Goal: Information Seeking & Learning: Learn about a topic

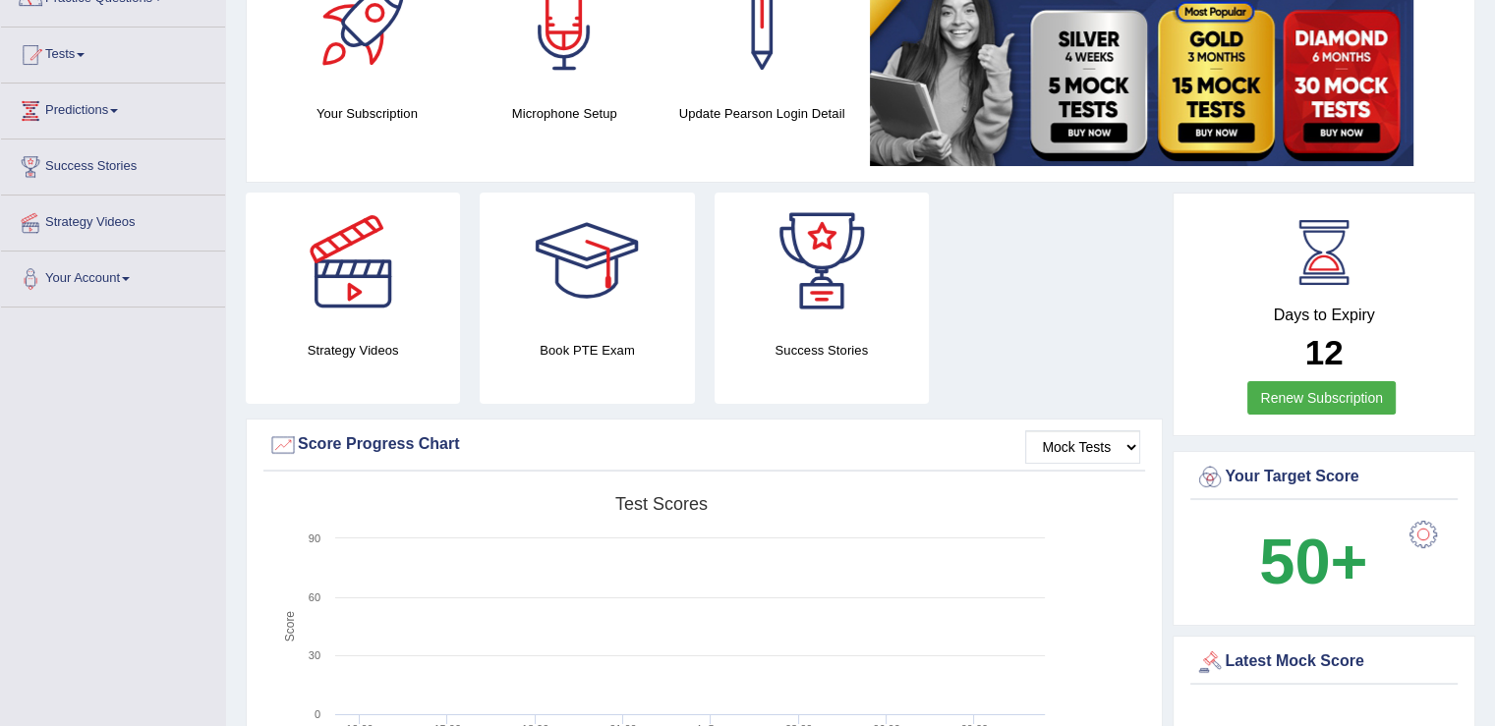
scroll to position [98, 0]
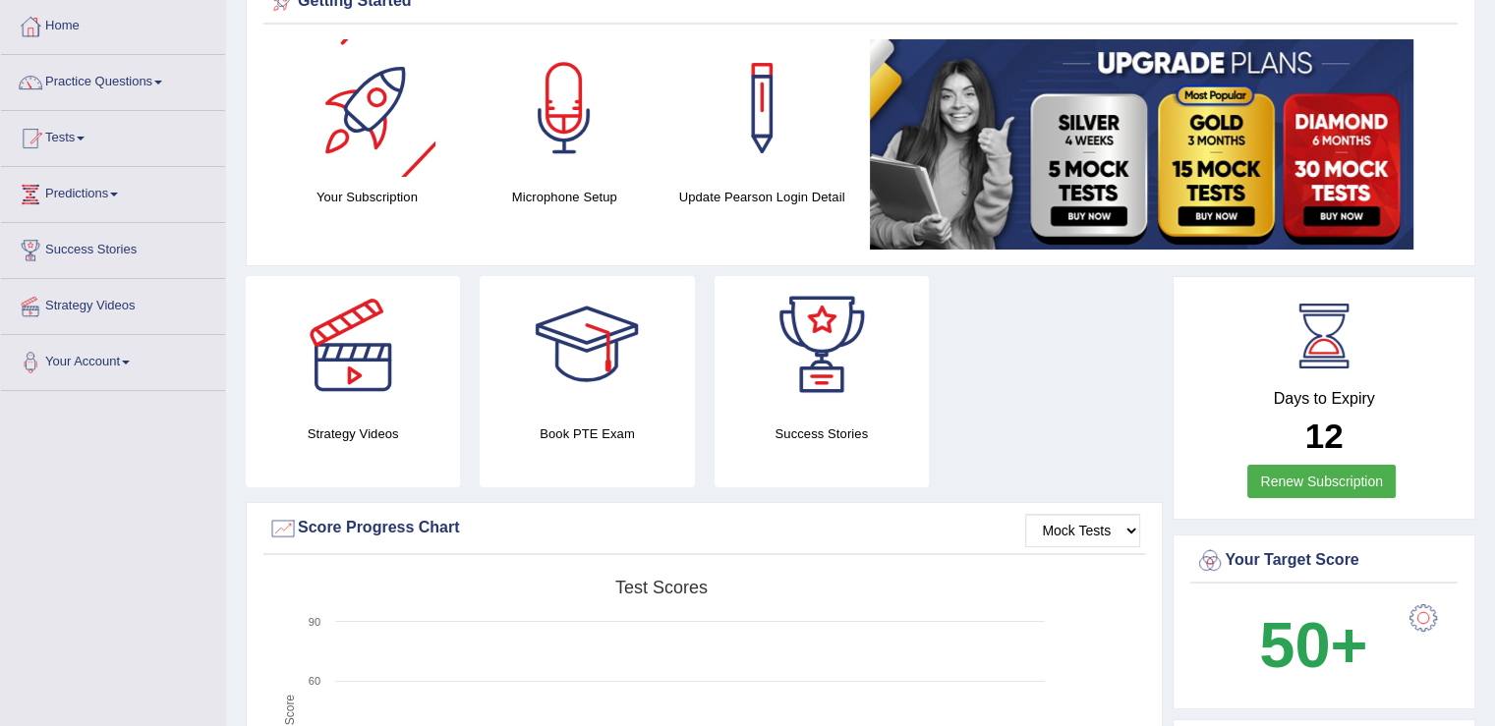
click at [376, 172] on div at bounding box center [367, 108] width 138 height 138
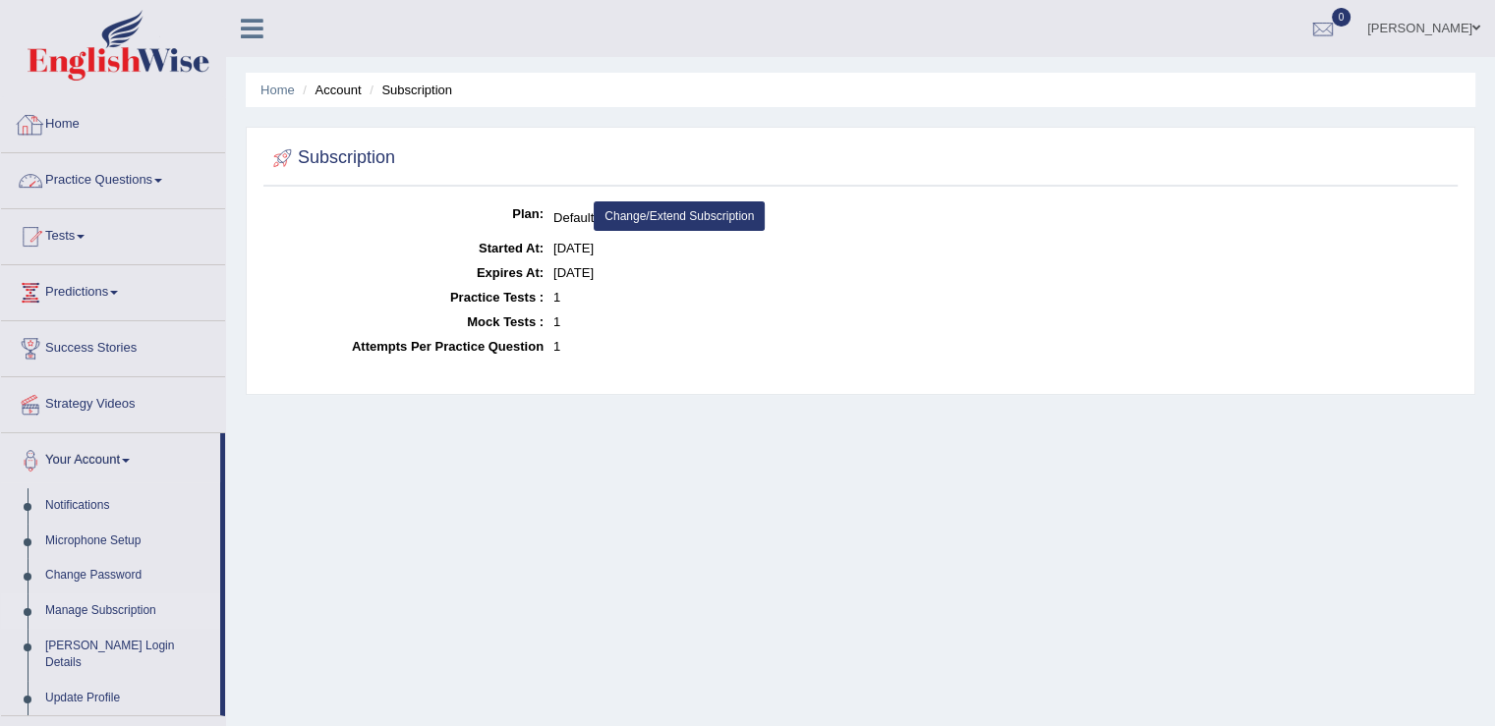
click at [155, 182] on link "Practice Questions" at bounding box center [113, 177] width 224 height 49
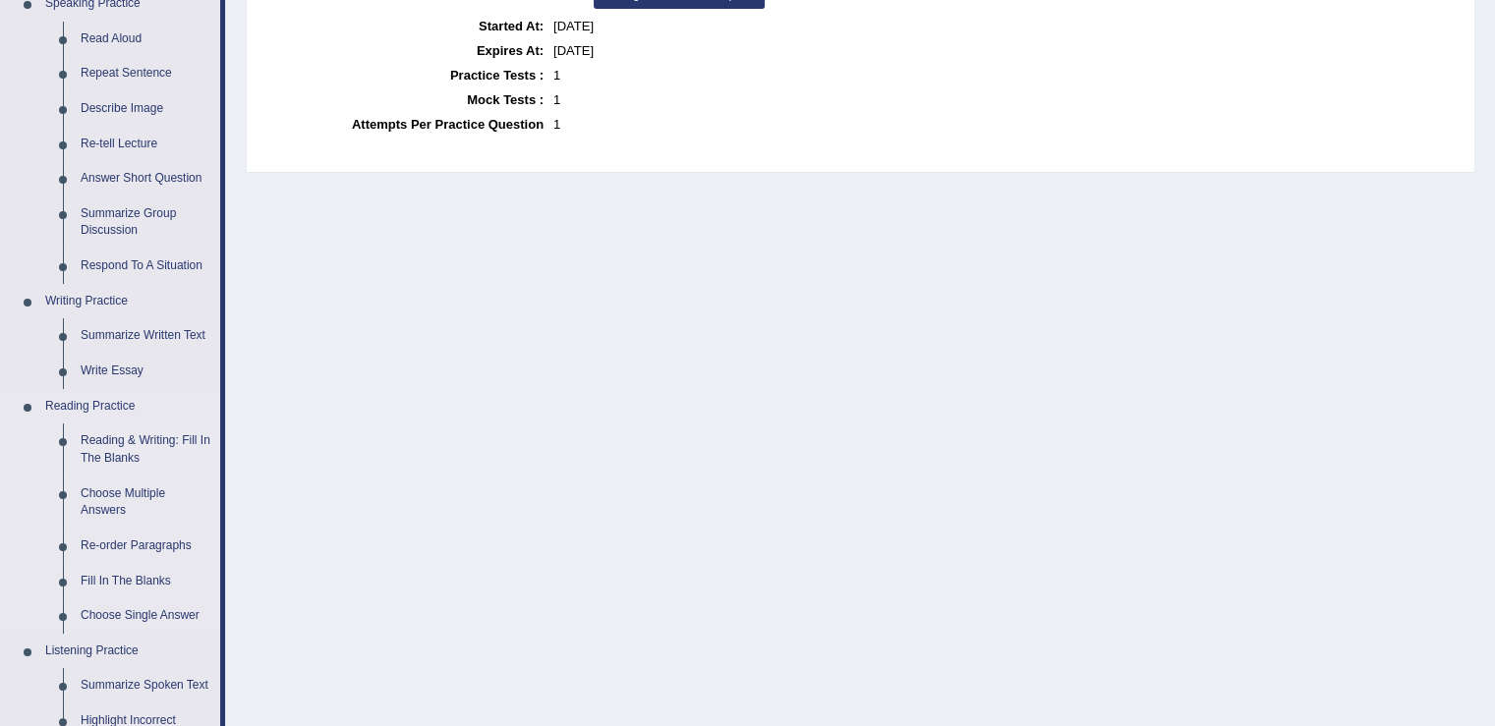
scroll to position [419, 0]
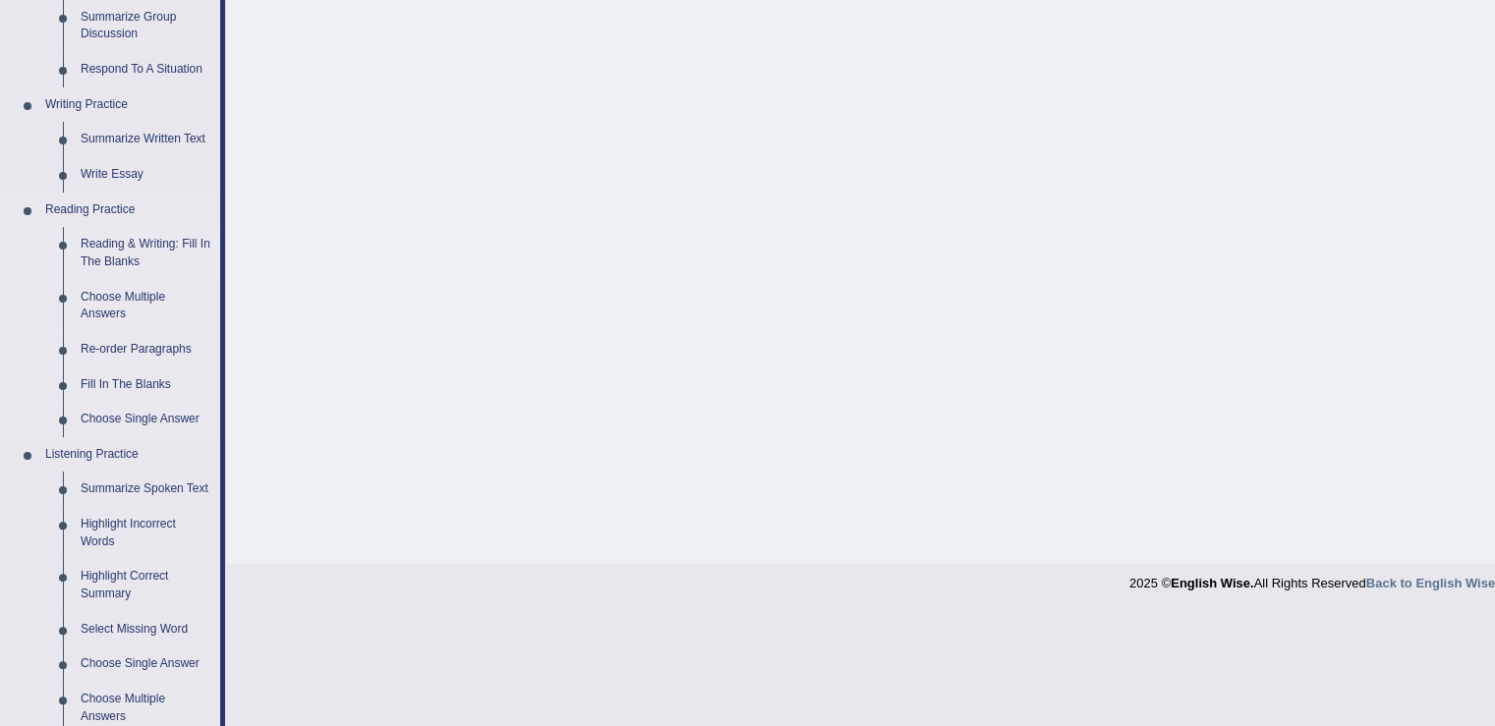
click at [141, 248] on link "Reading & Writing: Fill In The Blanks" at bounding box center [146, 253] width 148 height 52
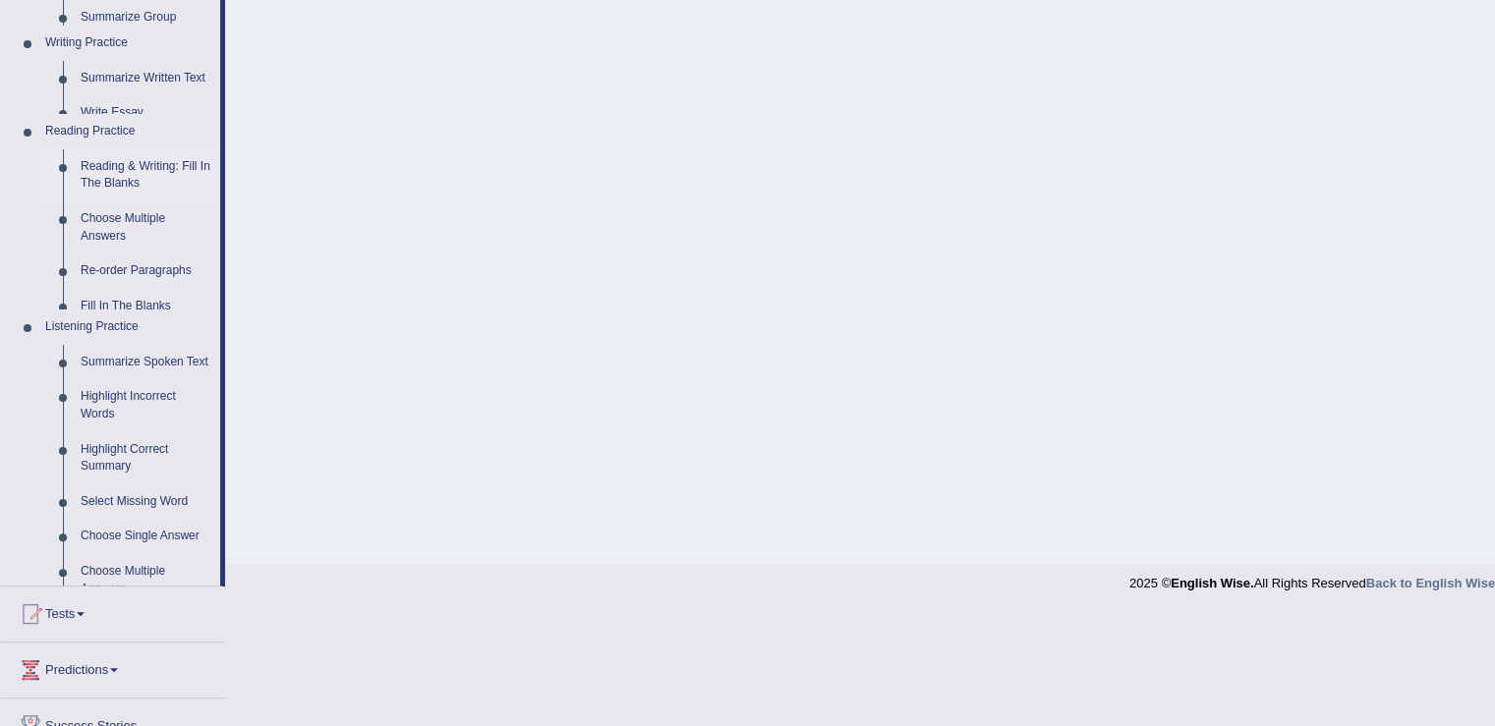
scroll to position [306, 0]
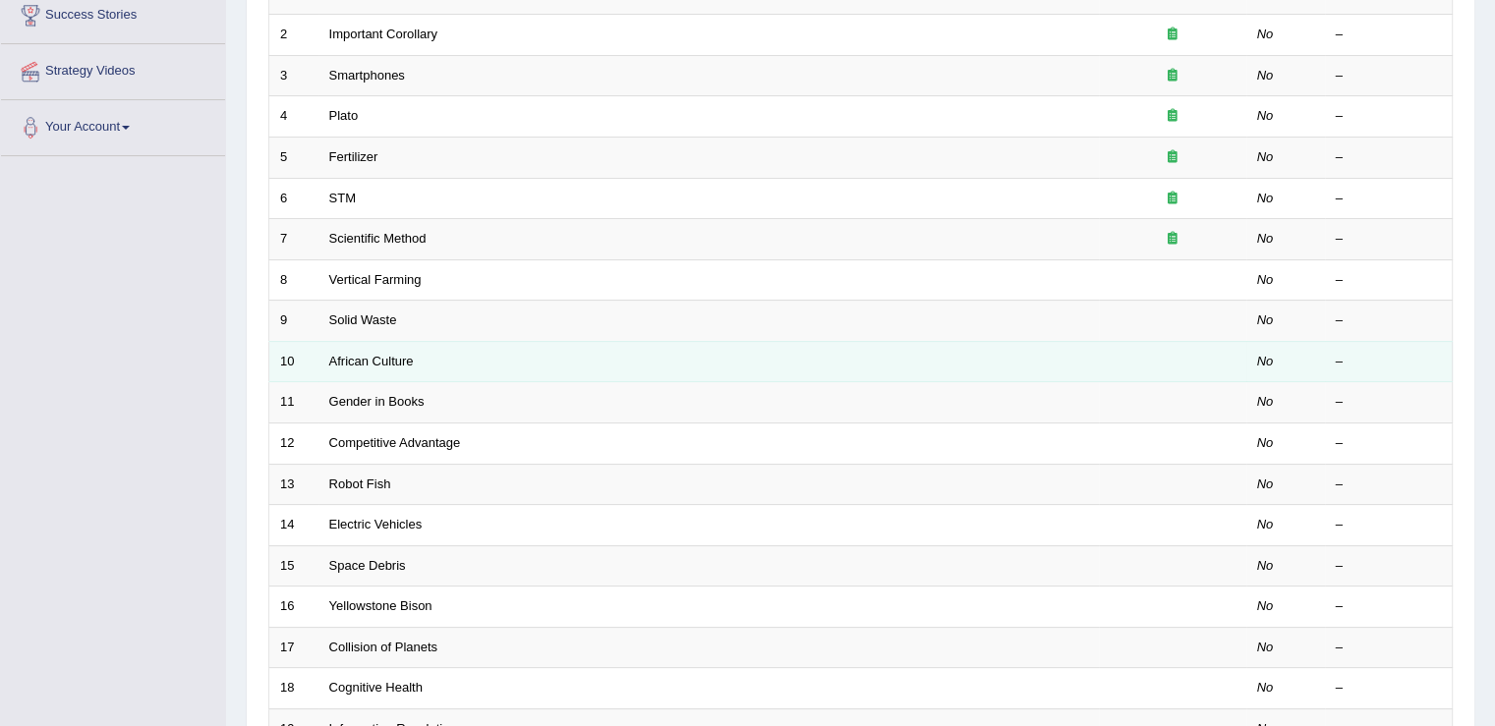
scroll to position [78, 0]
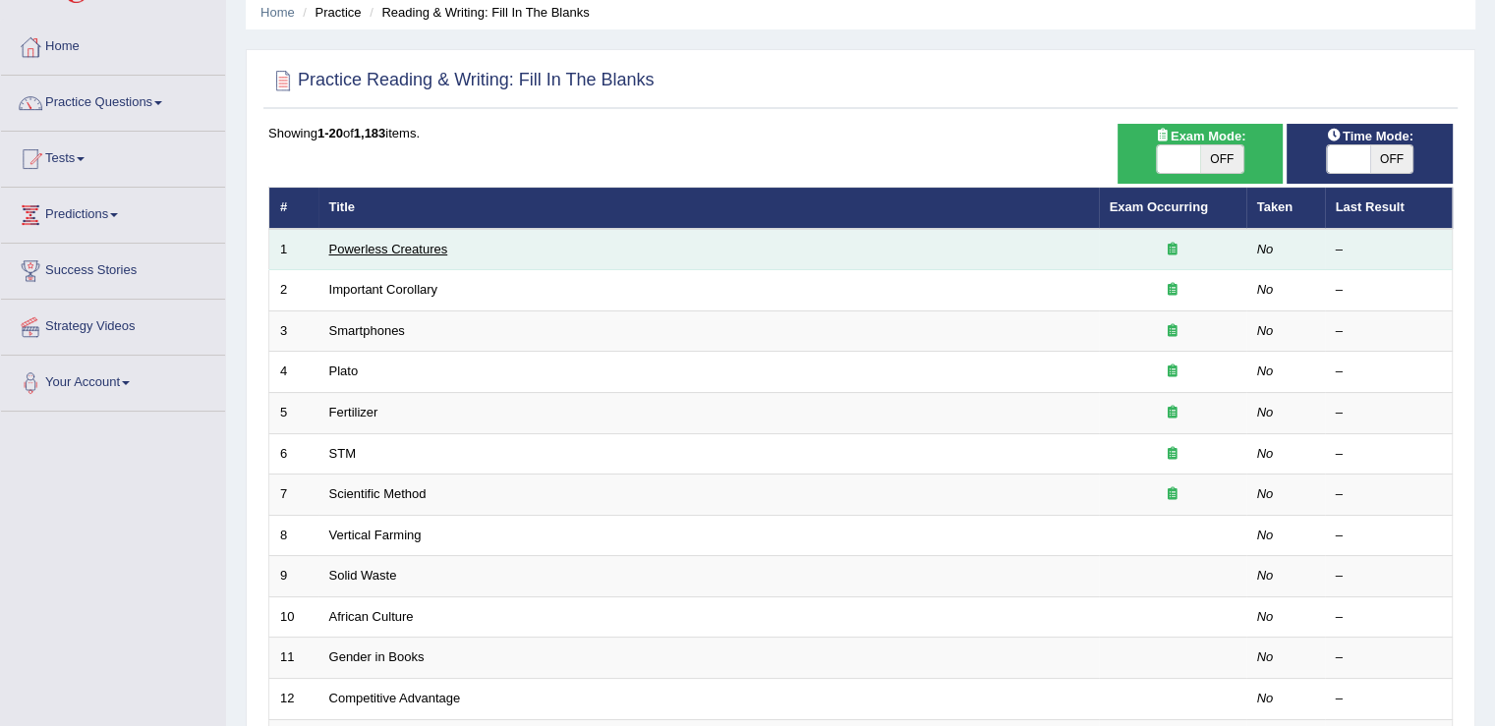
click at [394, 247] on link "Powerless Creatures" at bounding box center [388, 249] width 119 height 15
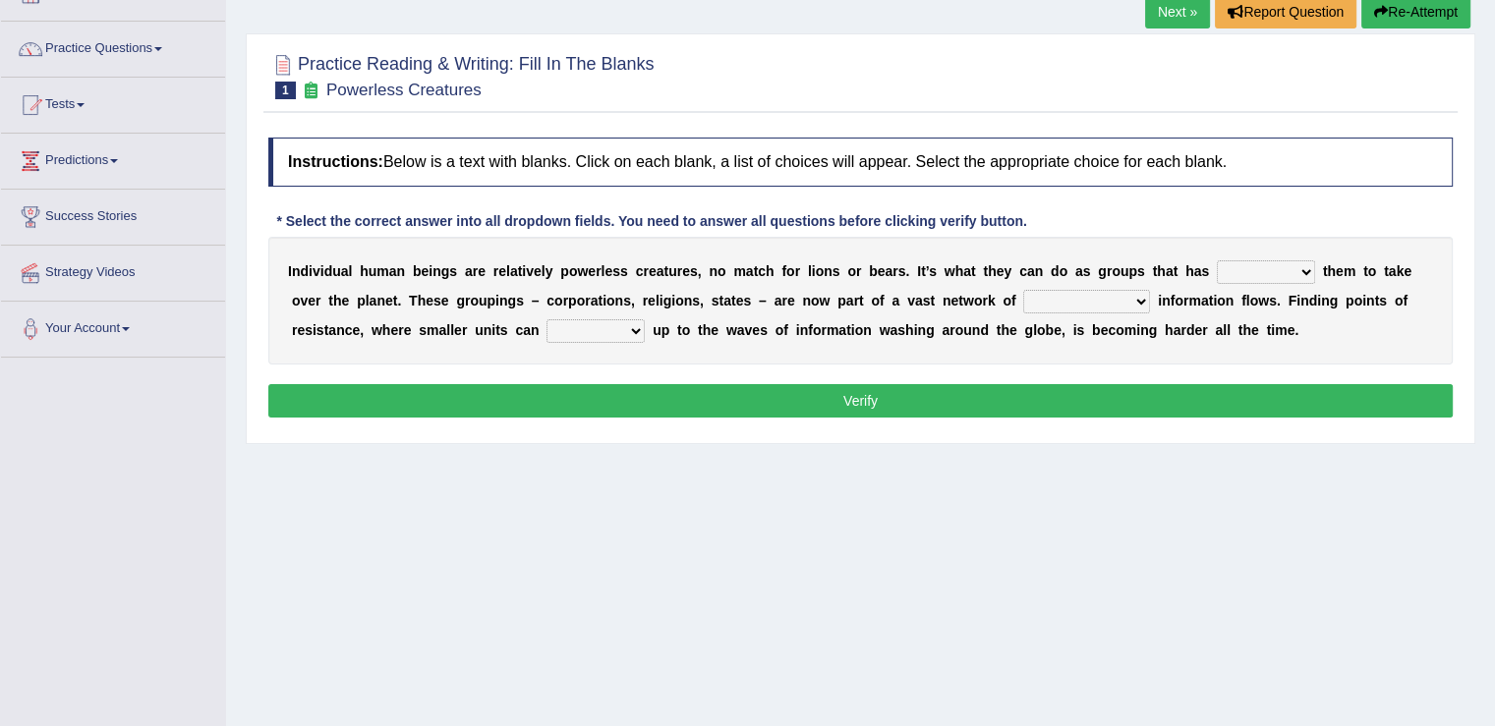
scroll to position [98, 0]
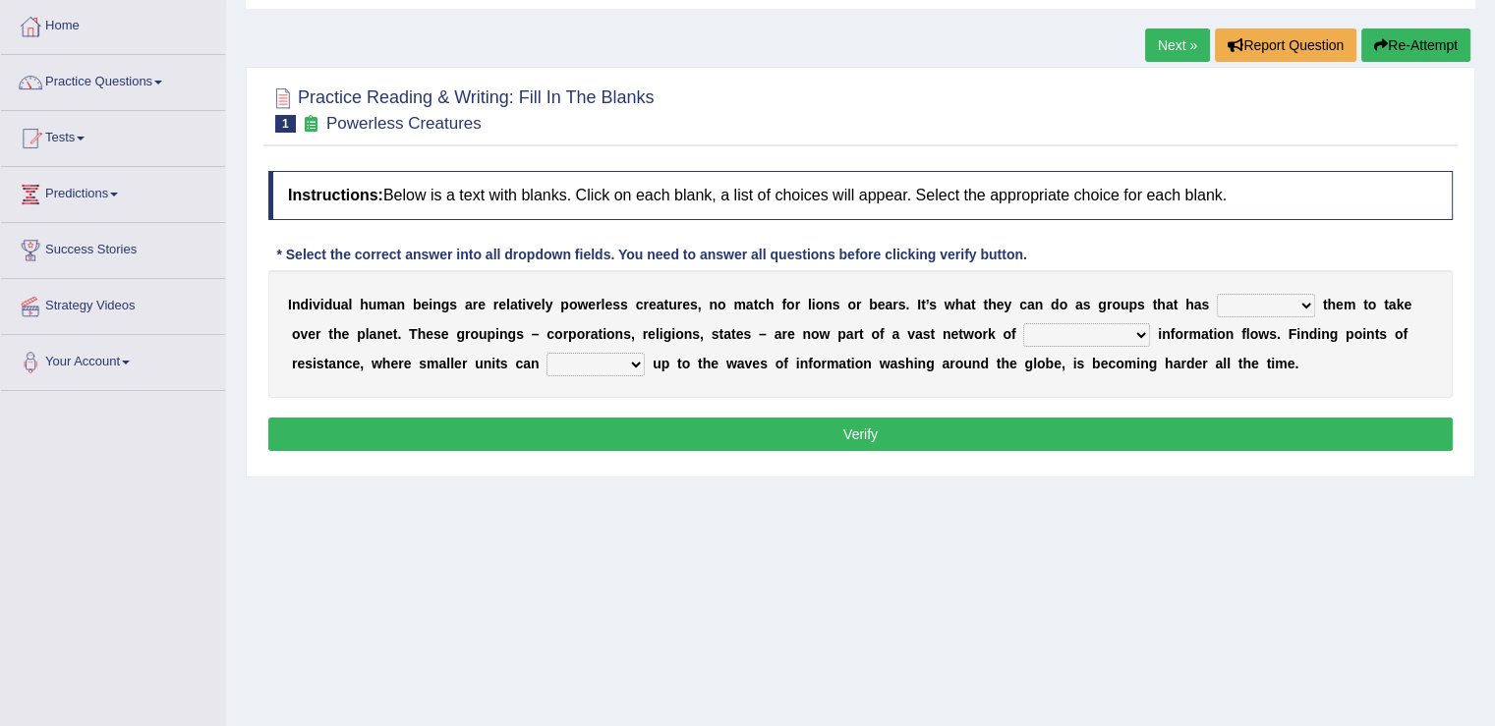
click at [1179, 39] on link "Next »" at bounding box center [1177, 45] width 65 height 33
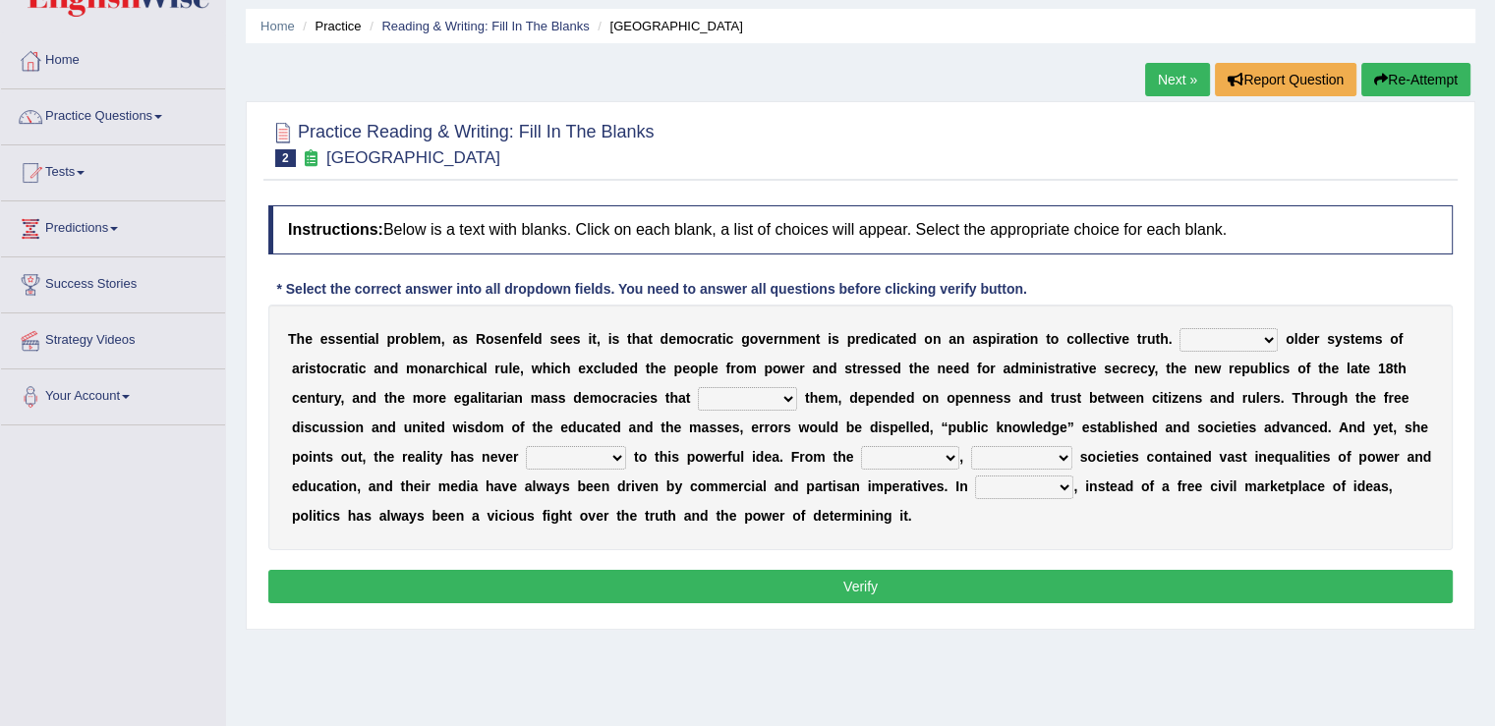
scroll to position [98, 0]
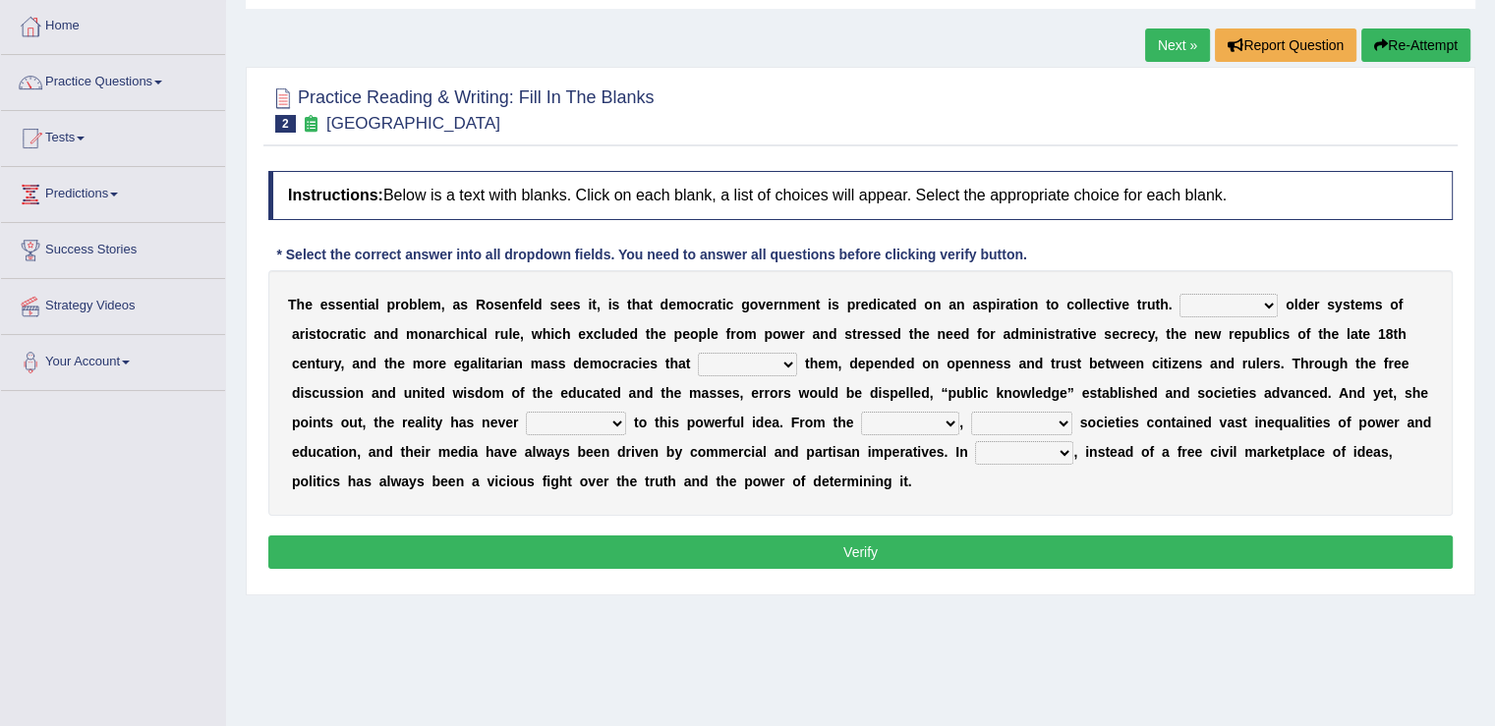
click at [786, 365] on select "readed grated succeeded printed" at bounding box center [747, 365] width 99 height 24
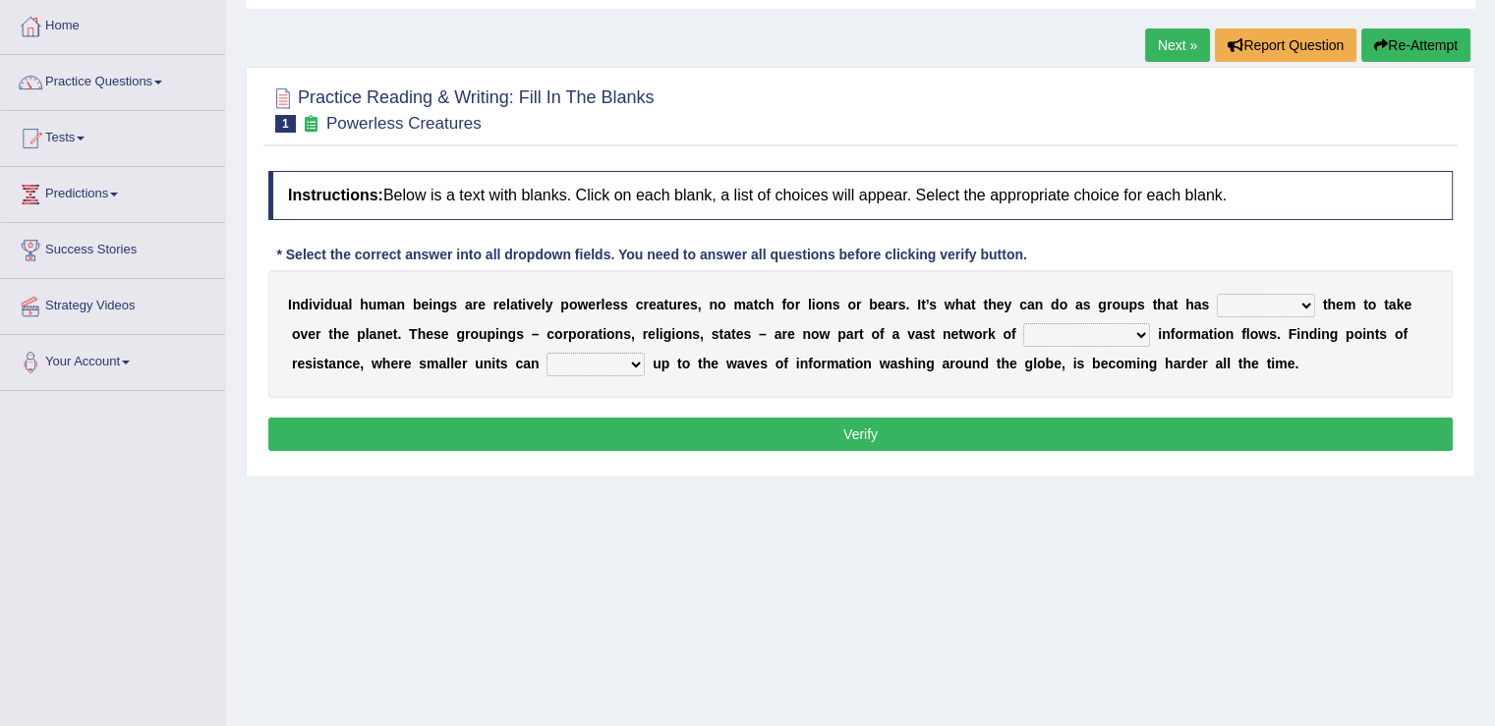
click at [1309, 312] on select "enabled contended embodied conjured" at bounding box center [1266, 306] width 98 height 24
click at [96, 125] on link "Tests" at bounding box center [113, 135] width 224 height 49
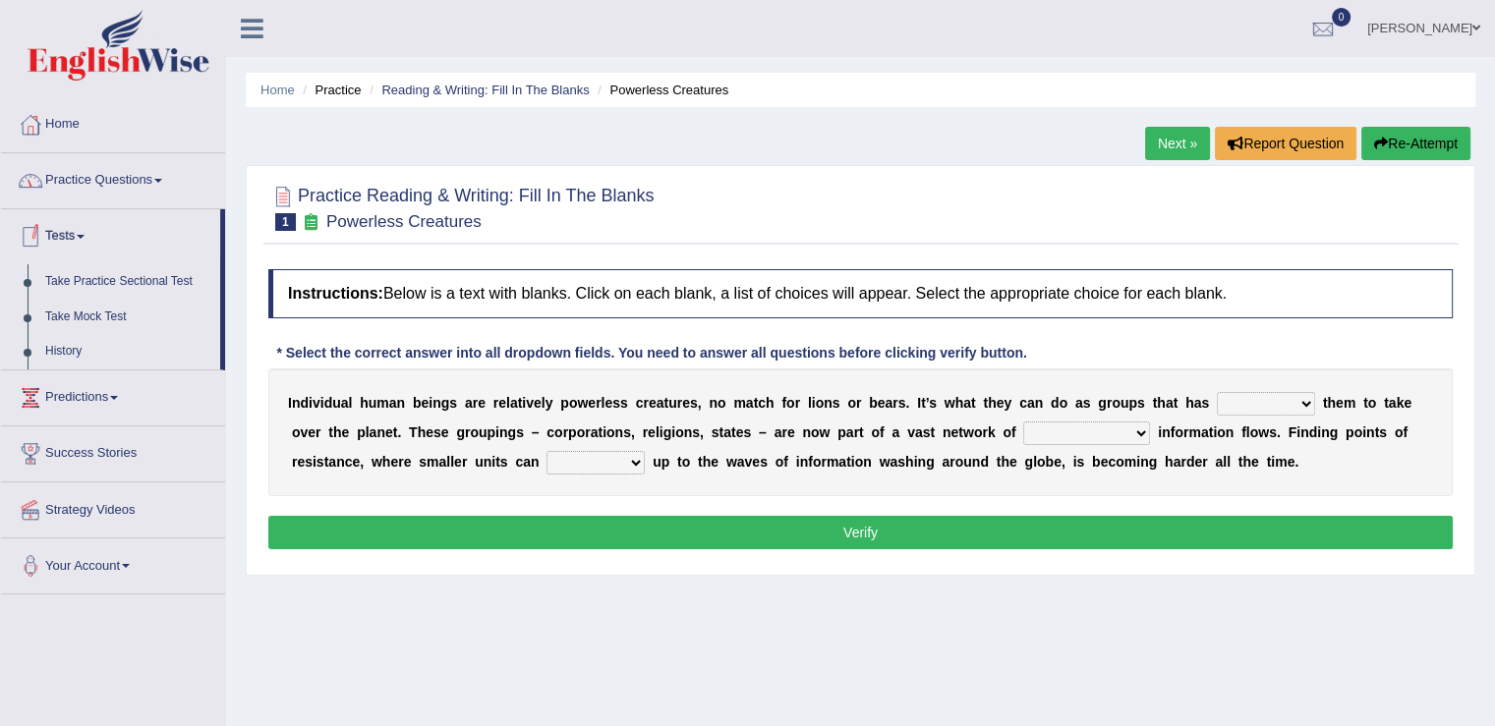
click at [159, 178] on link "Practice Questions" at bounding box center [113, 177] width 224 height 49
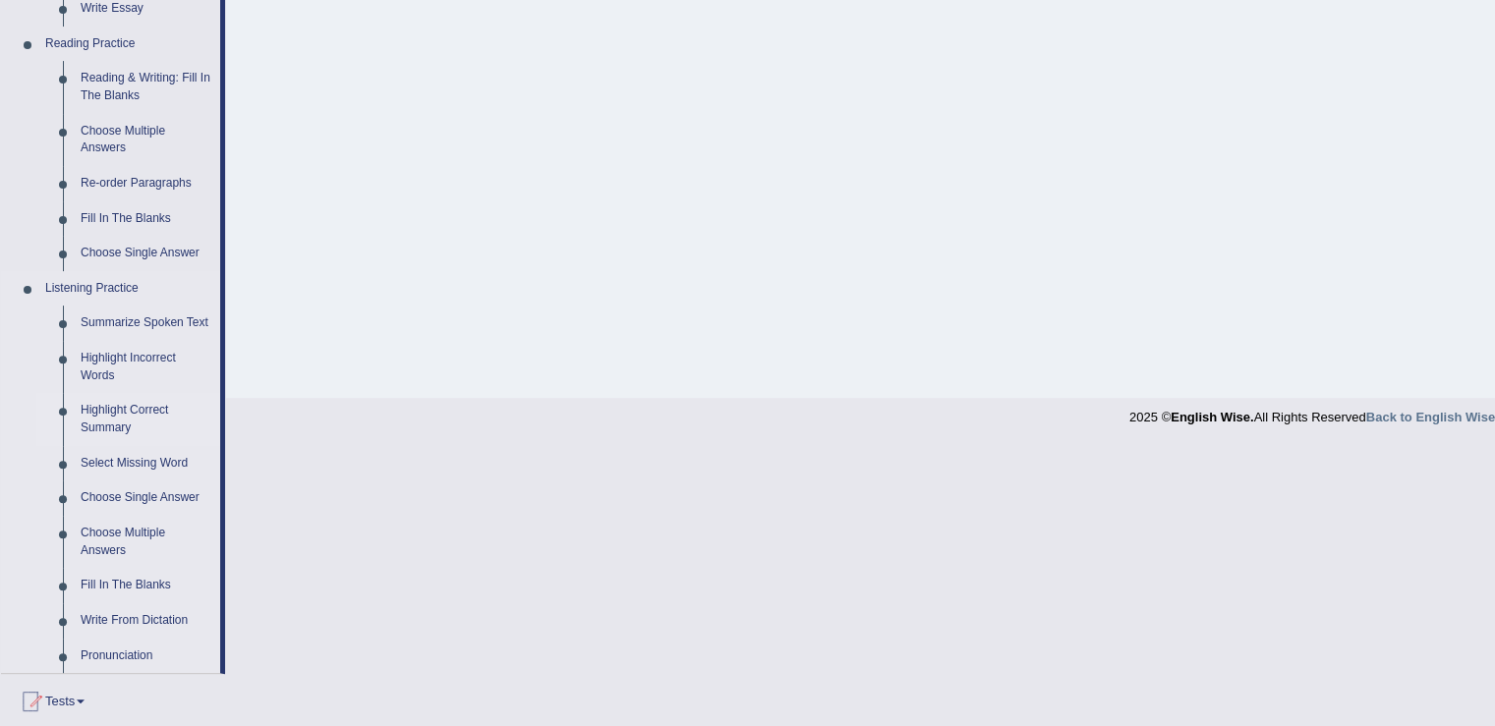
scroll to position [688, 0]
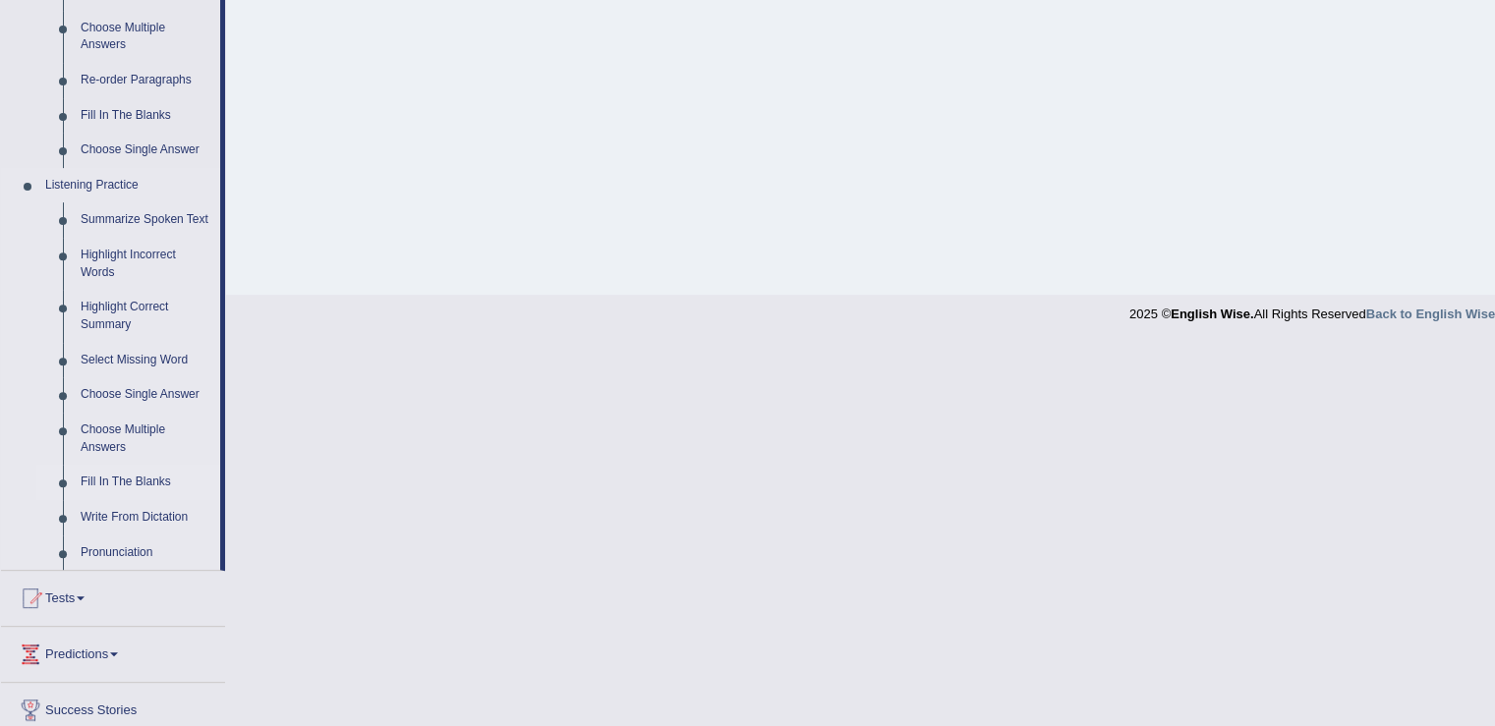
click at [123, 481] on link "Fill In The Blanks" at bounding box center [146, 482] width 148 height 35
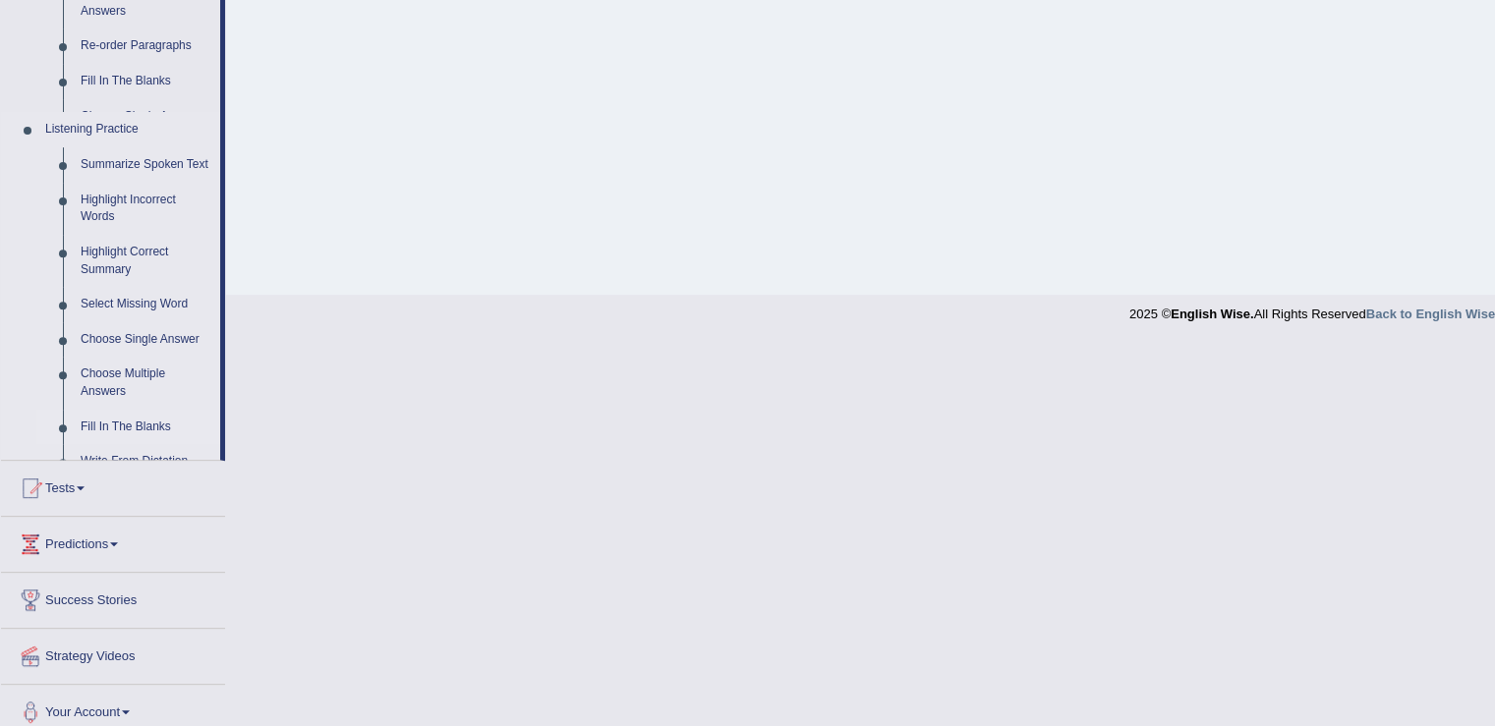
scroll to position [306, 0]
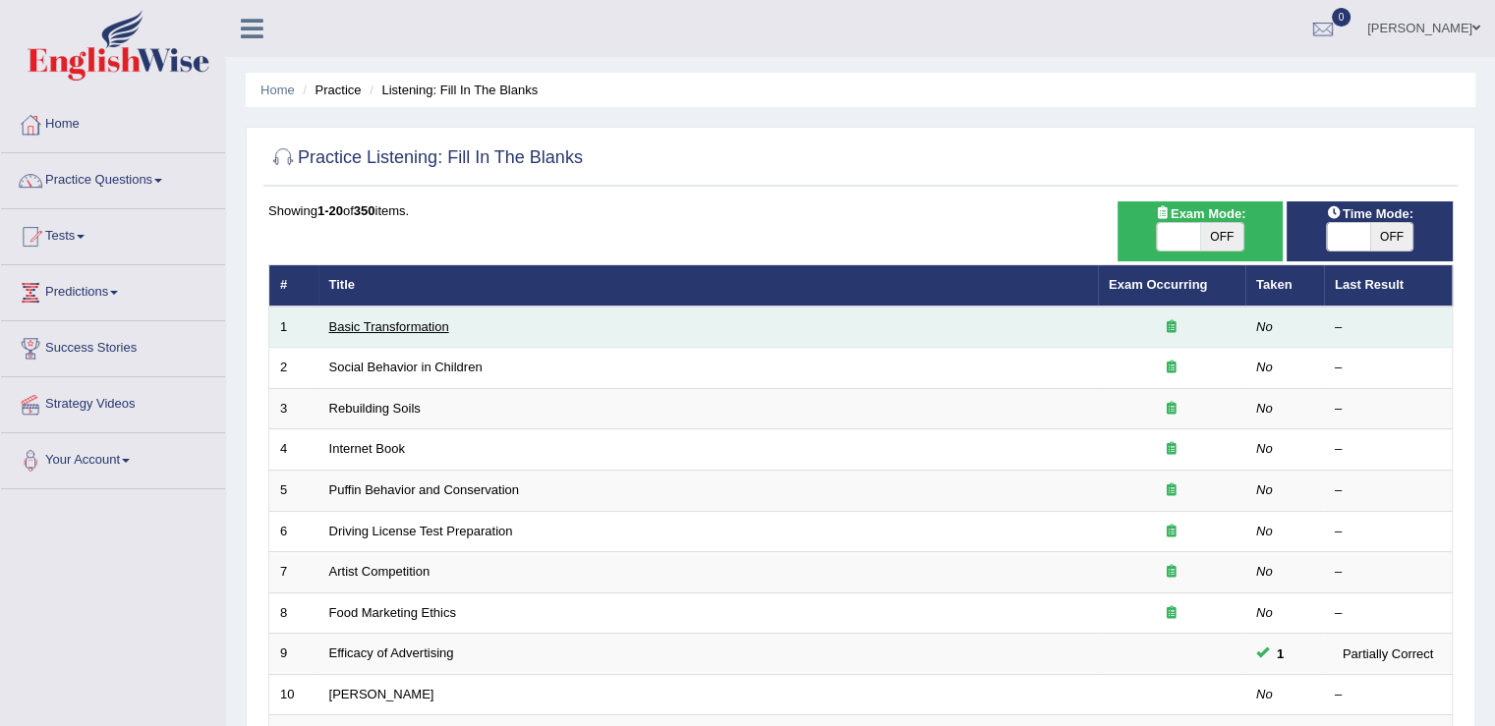
click at [386, 324] on link "Basic Transformation" at bounding box center [389, 326] width 120 height 15
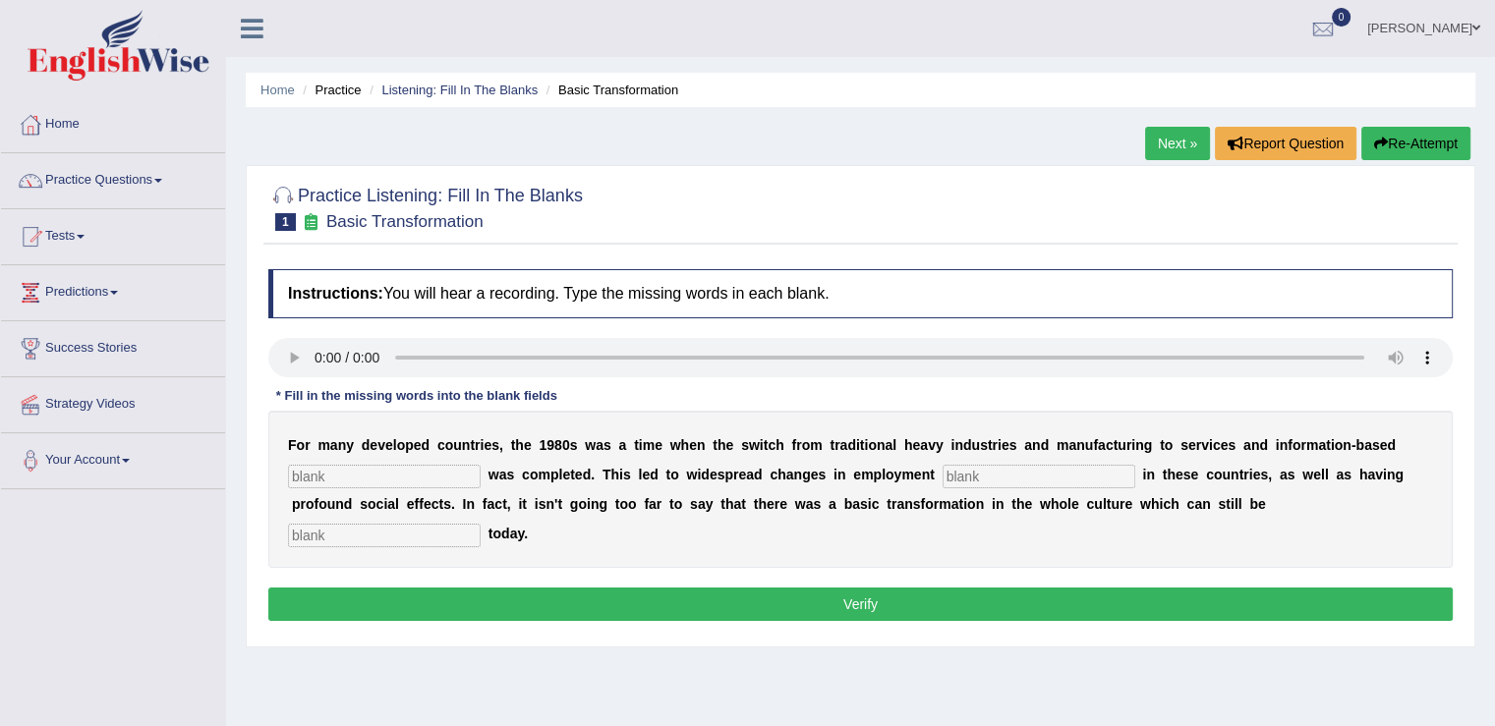
click at [423, 465] on input "text" at bounding box center [384, 477] width 193 height 24
type input "interprise"
click at [977, 465] on input "text" at bounding box center [1039, 477] width 193 height 24
type input "patterns"
click at [369, 533] on input "text" at bounding box center [384, 536] width 193 height 24
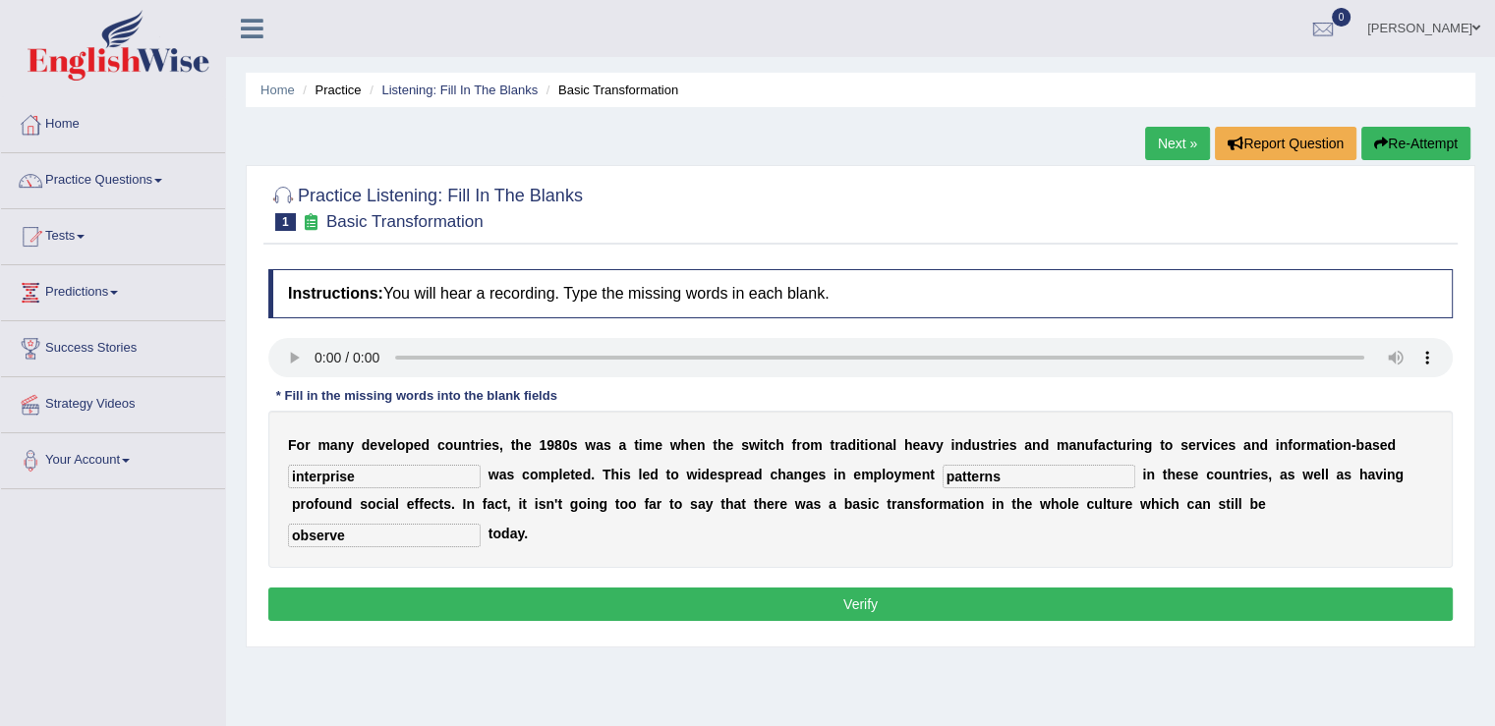
type input "observe"
click at [548, 608] on button "Verify" at bounding box center [860, 604] width 1184 height 33
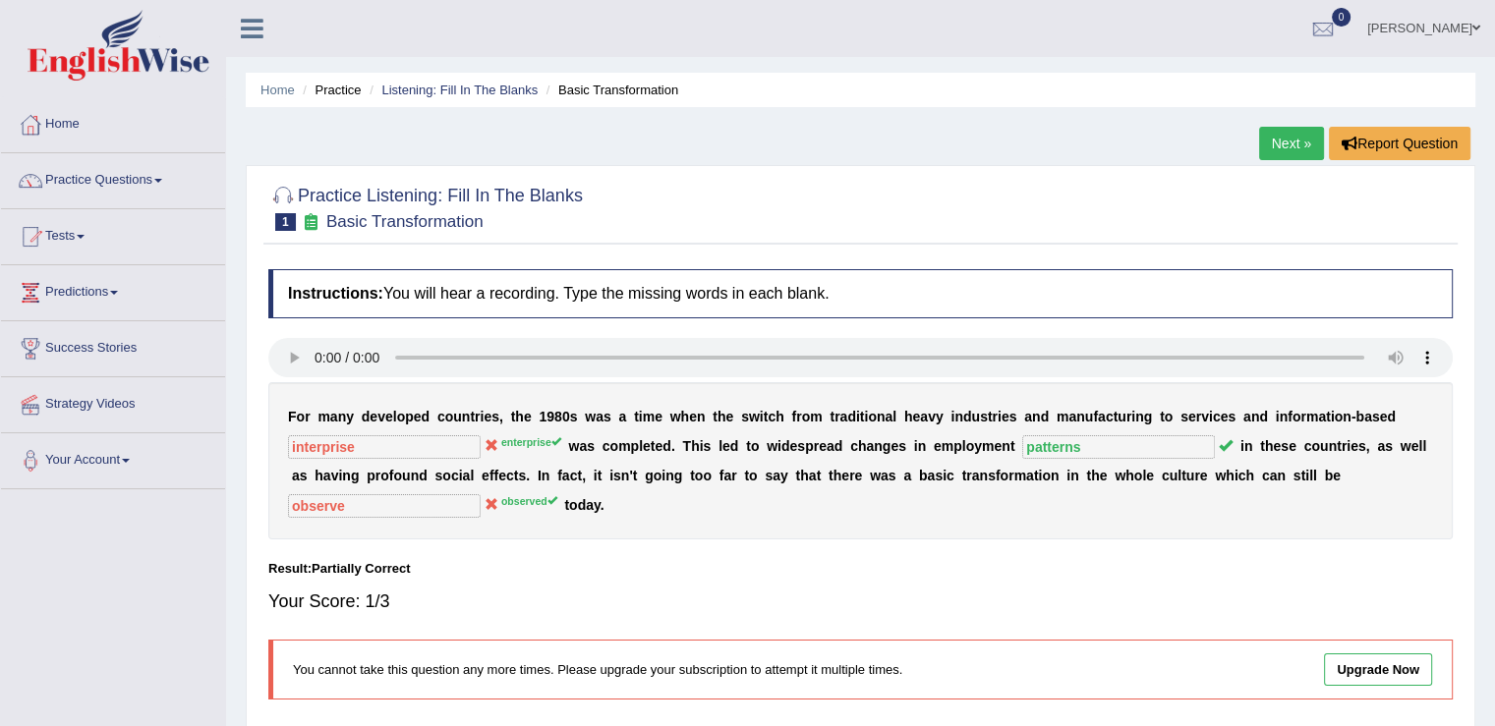
click at [1291, 144] on link "Next »" at bounding box center [1291, 143] width 65 height 33
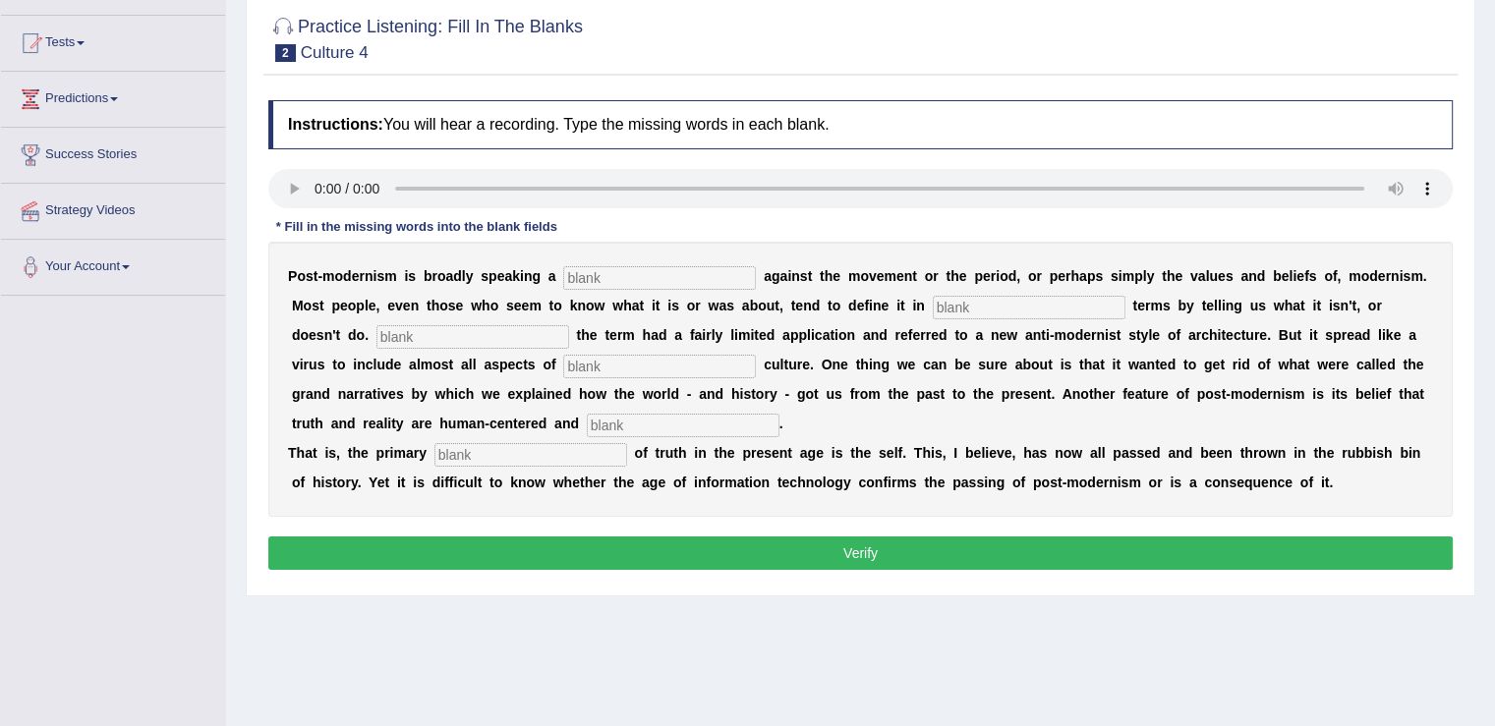
scroll to position [197, 0]
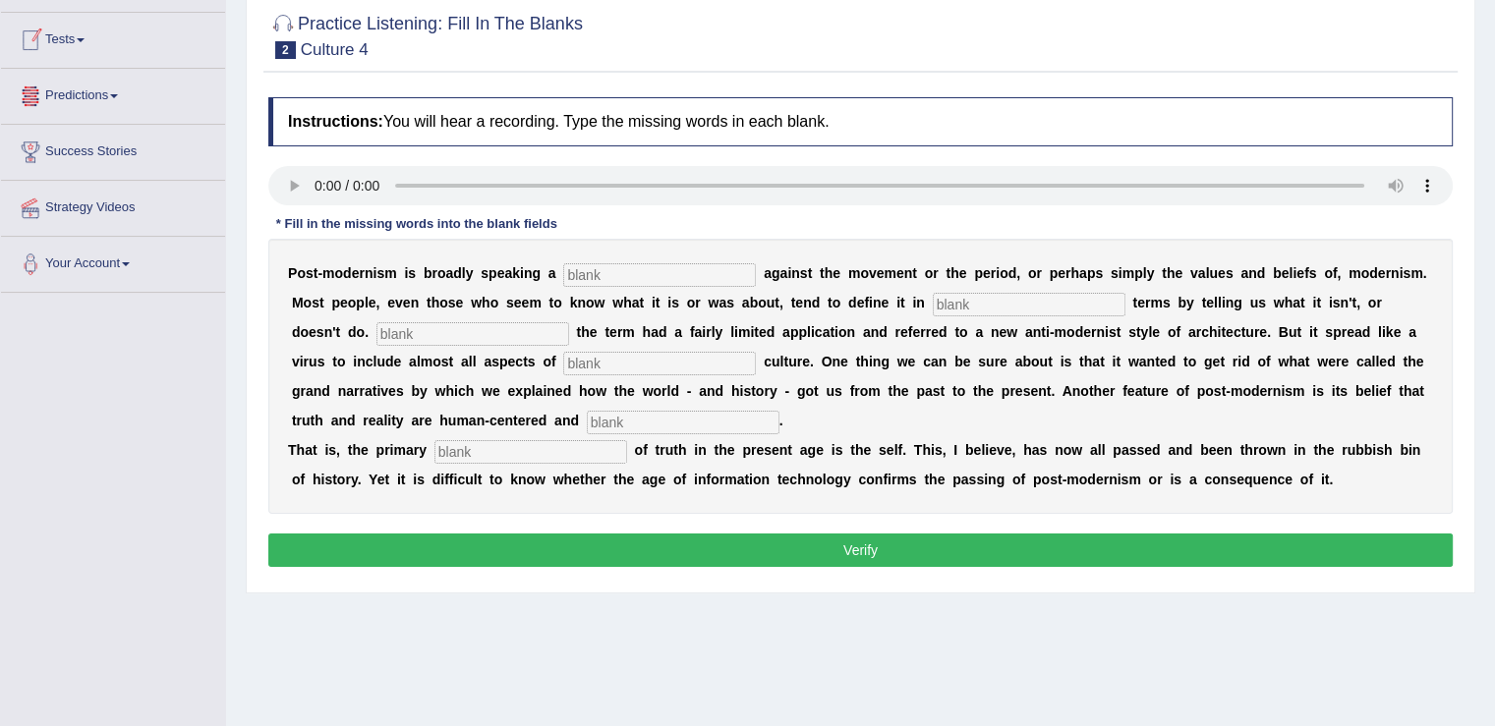
click at [631, 272] on input "text" at bounding box center [659, 275] width 193 height 24
type input "reaction"
click at [971, 298] on input "text" at bounding box center [1029, 305] width 193 height 24
type input "negative"
click at [432, 325] on input "text" at bounding box center [472, 334] width 193 height 24
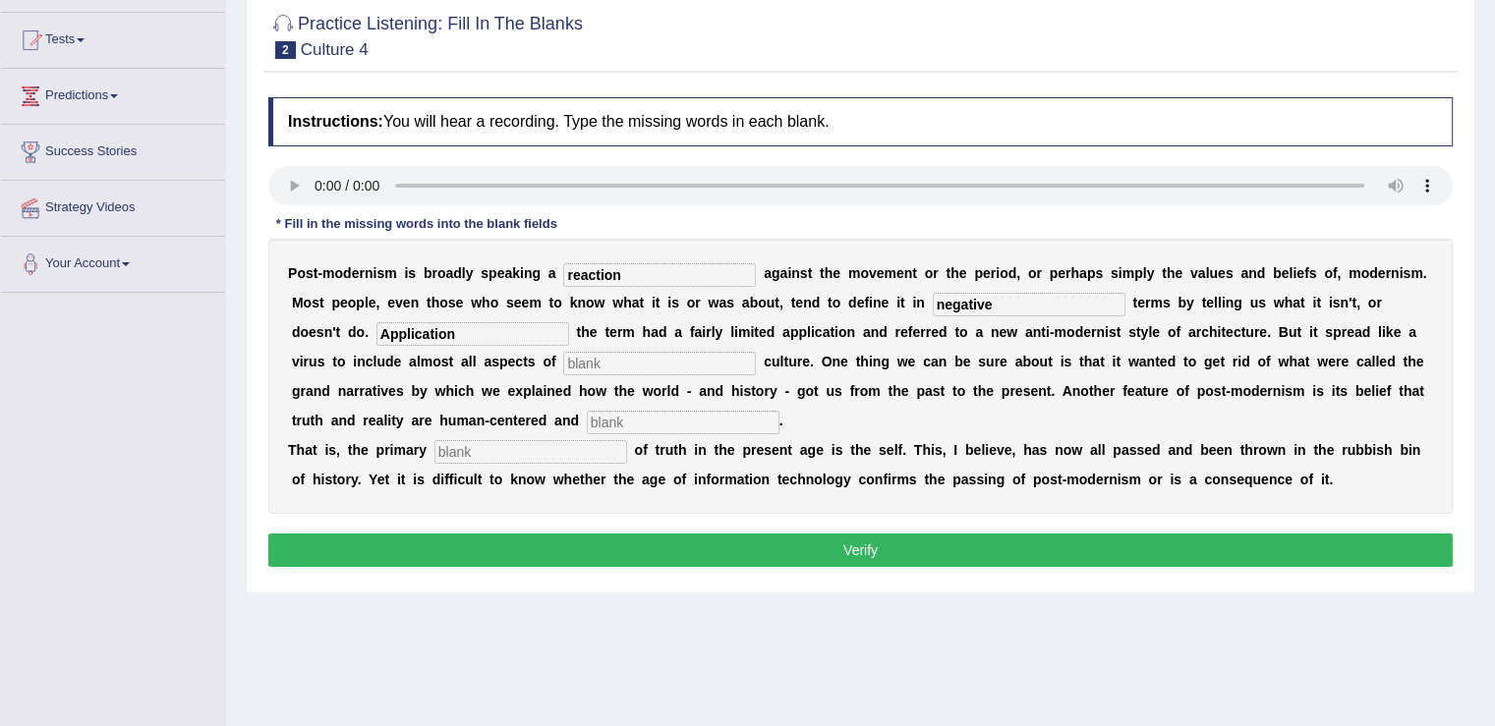
type input "Application"
click at [615, 356] on input "text" at bounding box center [659, 364] width 193 height 24
type input "contemporary"
click at [680, 411] on input "text" at bounding box center [683, 423] width 193 height 24
type input "internal"
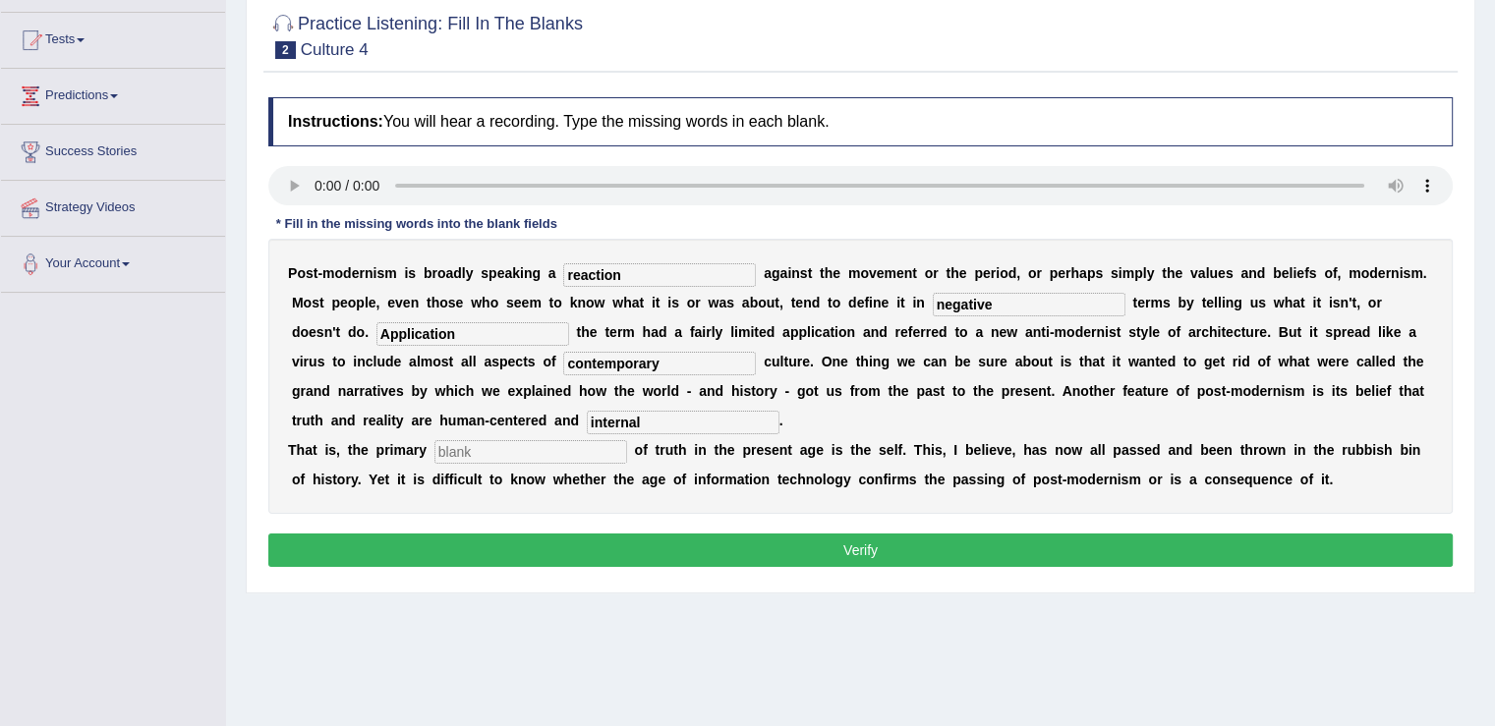
click at [508, 454] on input "text" at bounding box center [530, 452] width 193 height 24
type input "source"
click at [865, 544] on button "Verify" at bounding box center [860, 550] width 1184 height 33
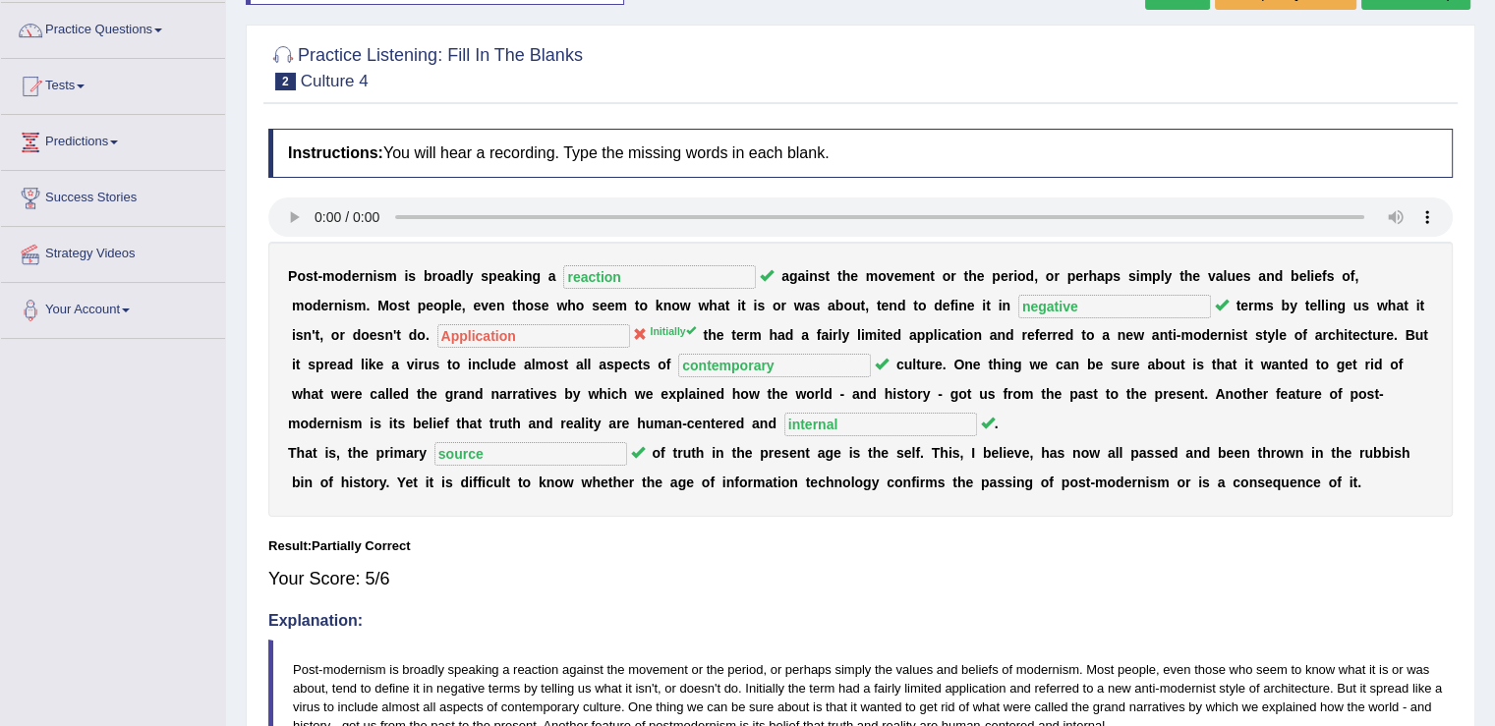
scroll to position [0, 0]
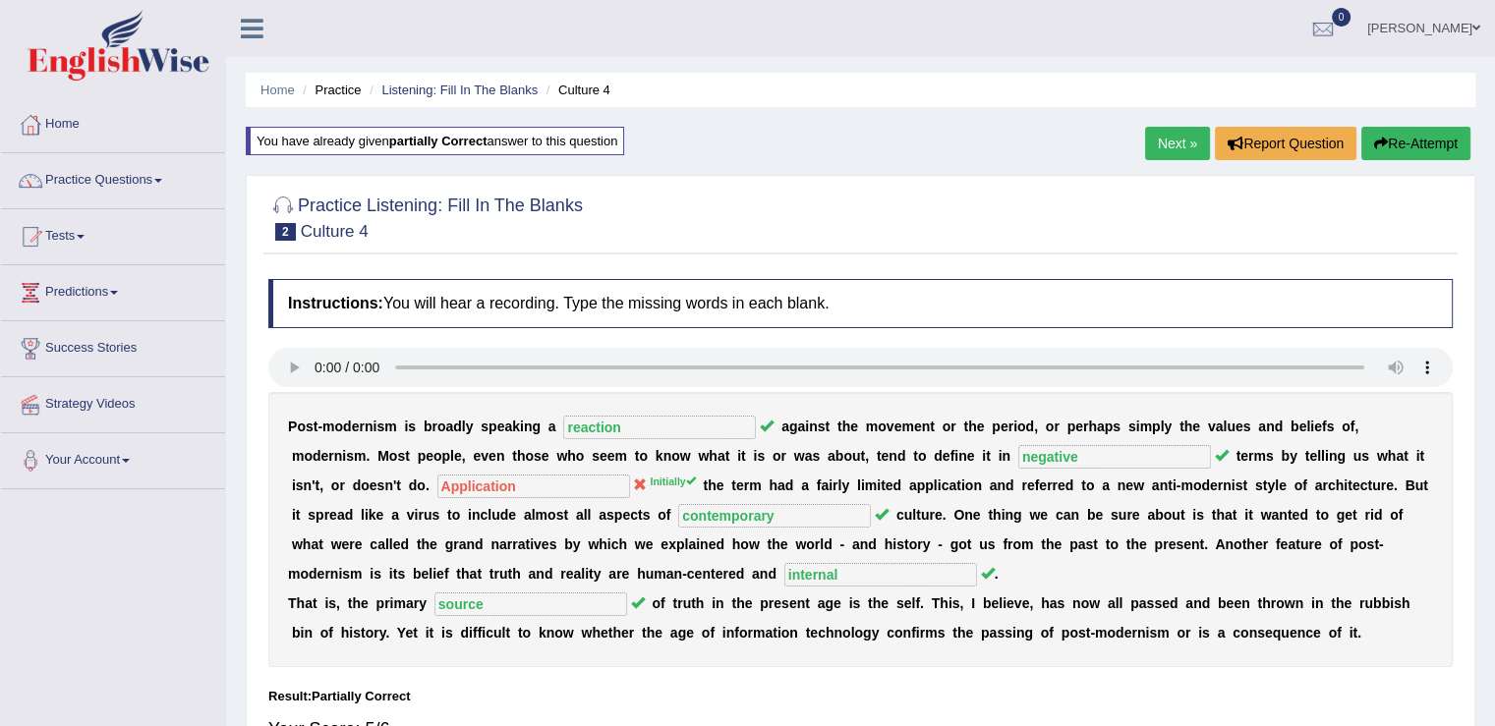
click at [1168, 138] on link "Next »" at bounding box center [1177, 143] width 65 height 33
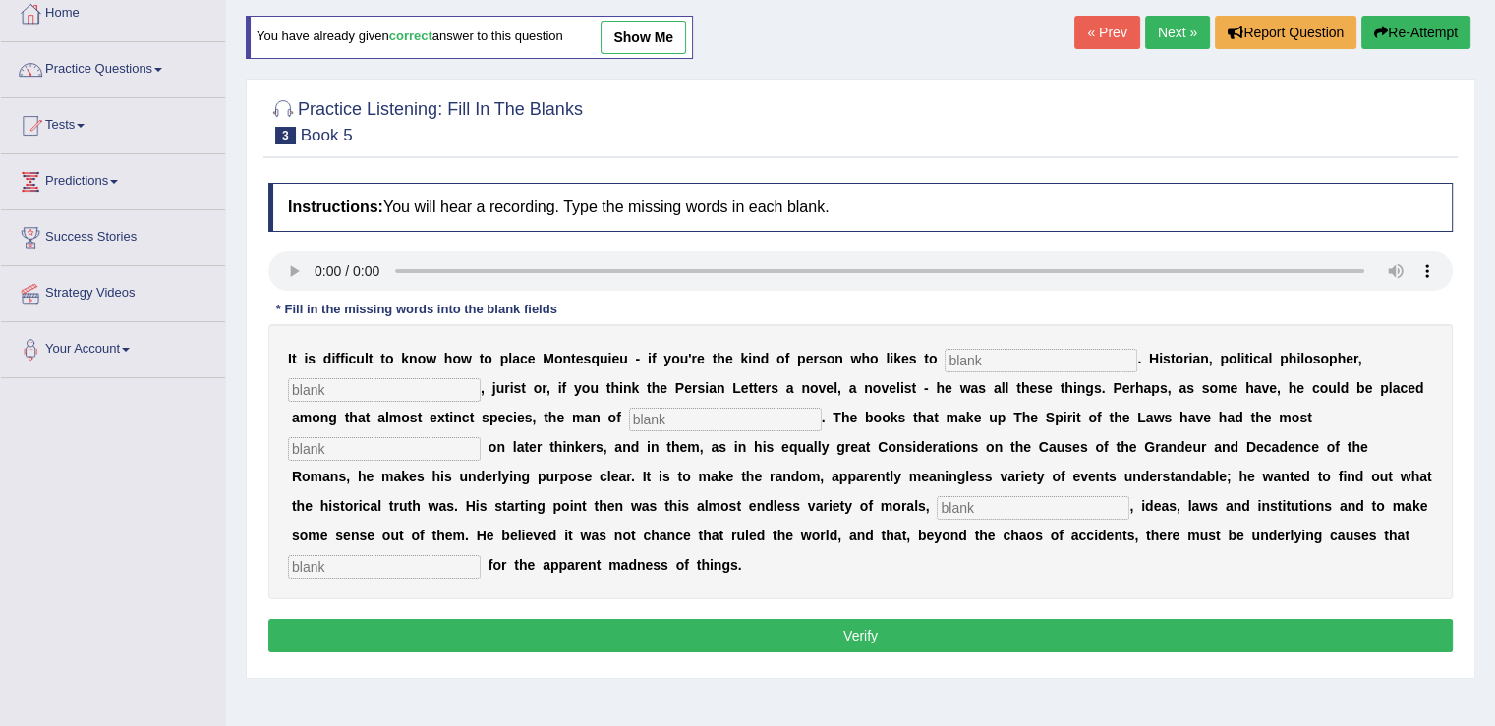
scroll to position [197, 0]
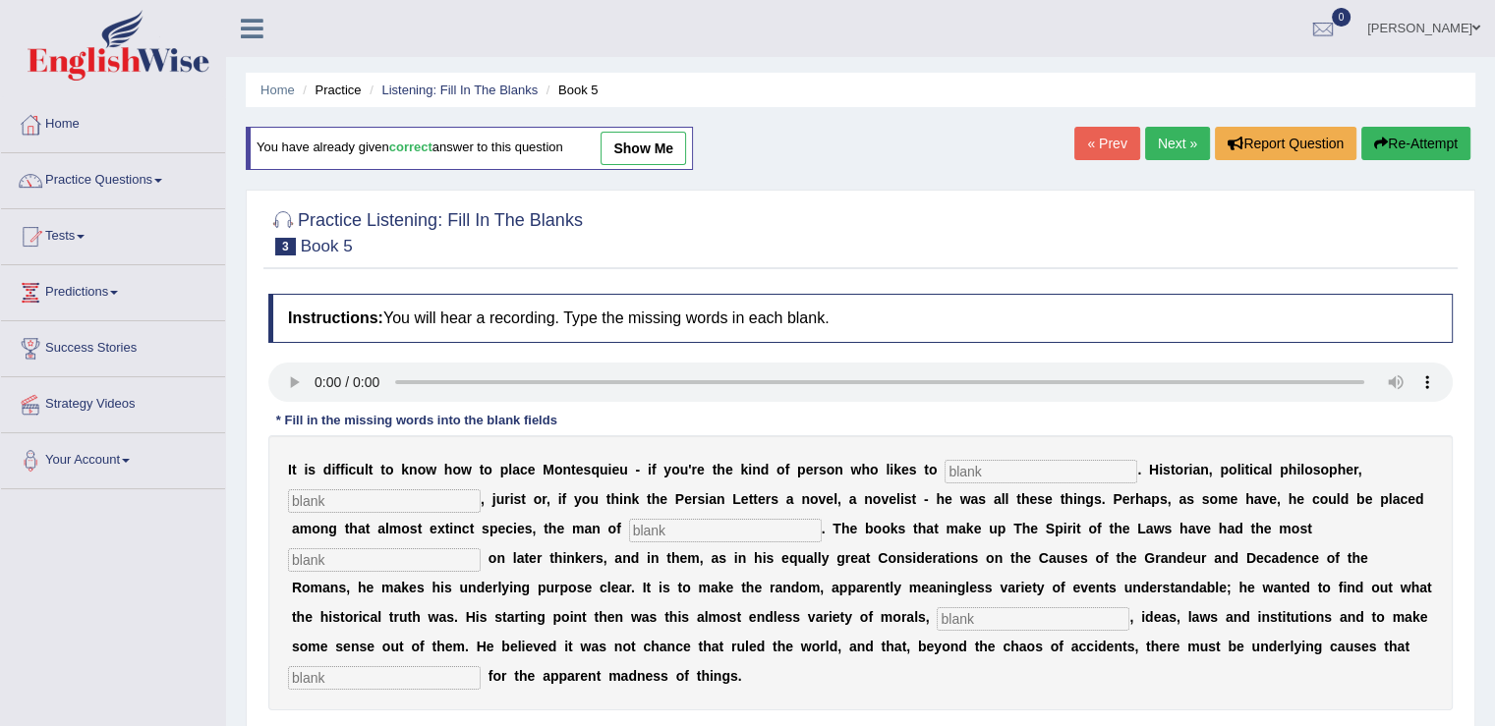
click at [1156, 139] on link "Next »" at bounding box center [1177, 143] width 65 height 33
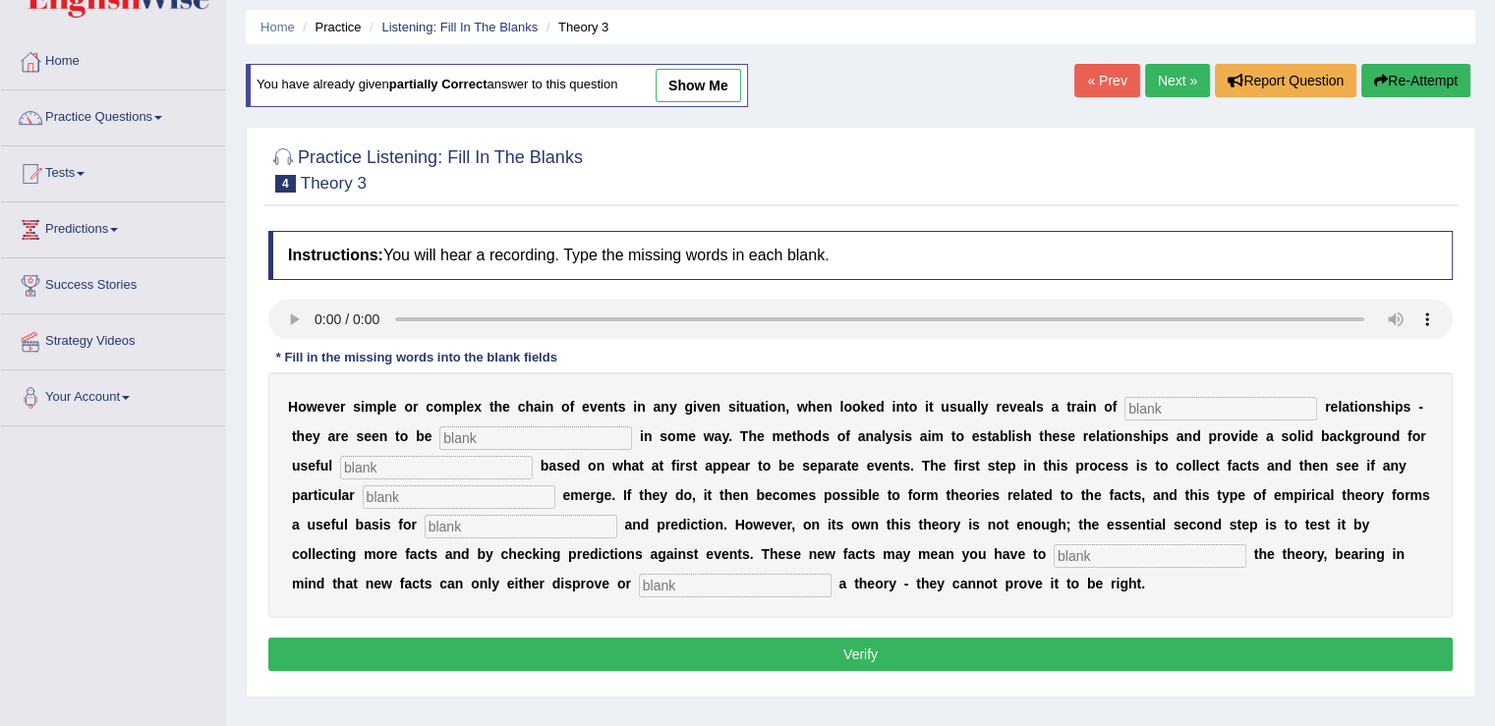
scroll to position [98, 0]
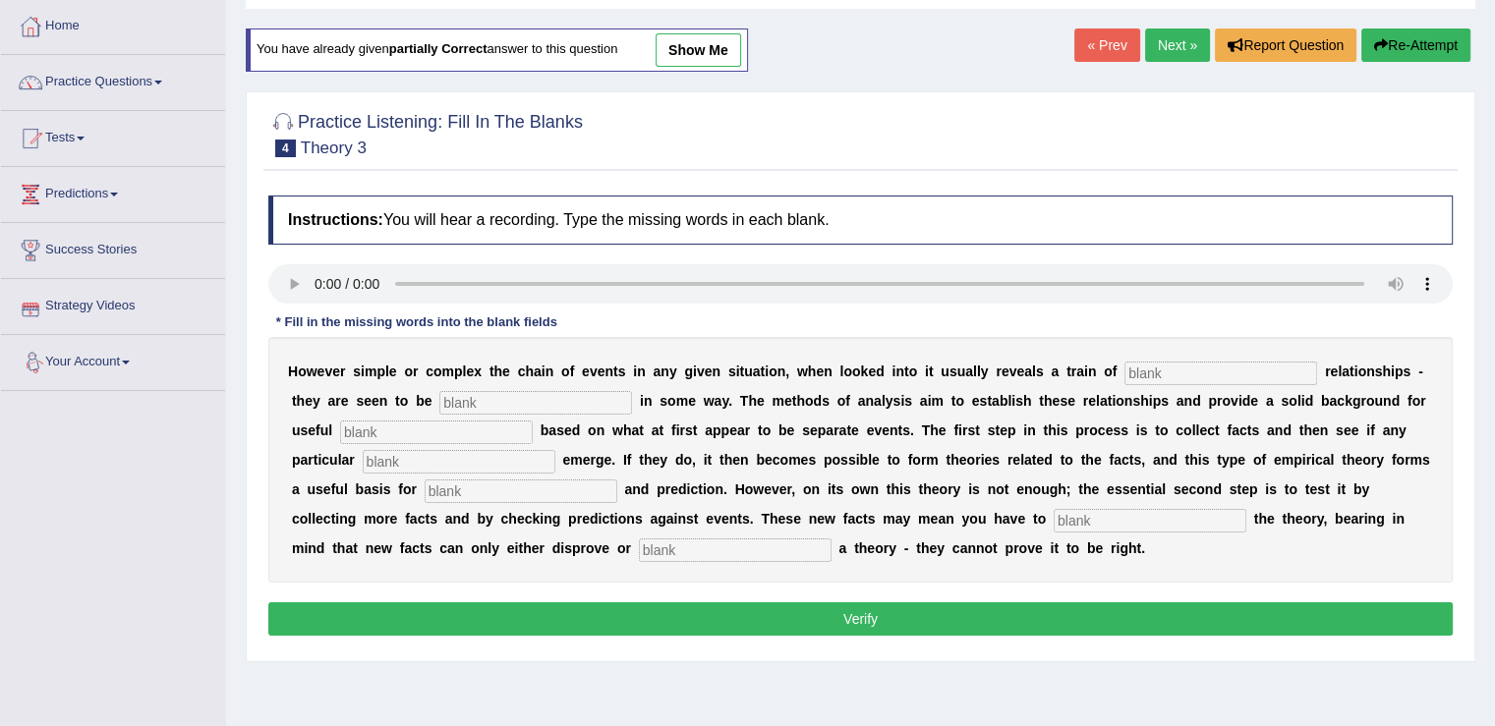
click at [1211, 372] on input "text" at bounding box center [1220, 374] width 193 height 24
type input "coarsal"
click at [484, 396] on input "text" at bounding box center [535, 403] width 193 height 24
type input "linked"
click at [382, 432] on input "text" at bounding box center [436, 433] width 193 height 24
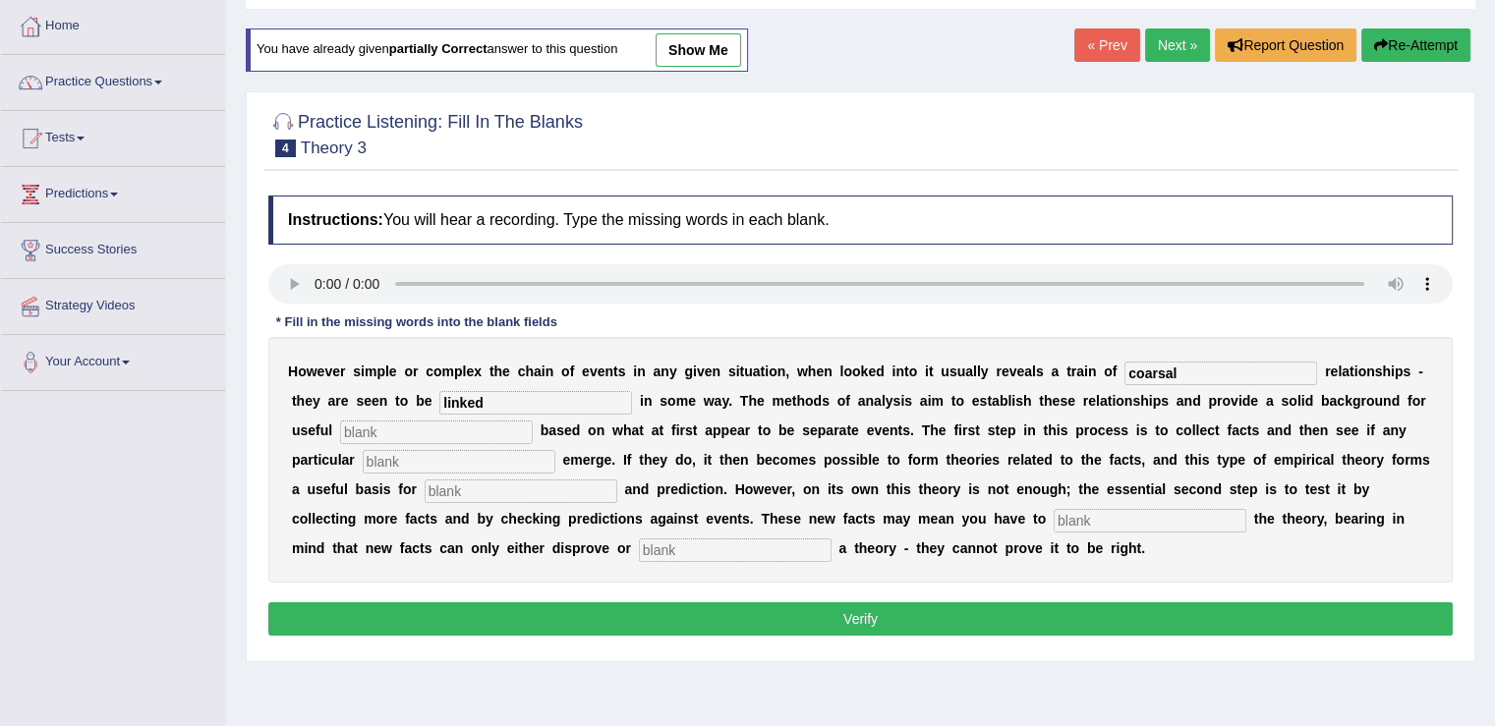
click at [446, 455] on input "text" at bounding box center [459, 462] width 193 height 24
click at [434, 429] on input "text" at bounding box center [436, 433] width 193 height 24
type input "ss"
click at [453, 461] on input "text" at bounding box center [459, 462] width 193 height 24
type input "patterns"
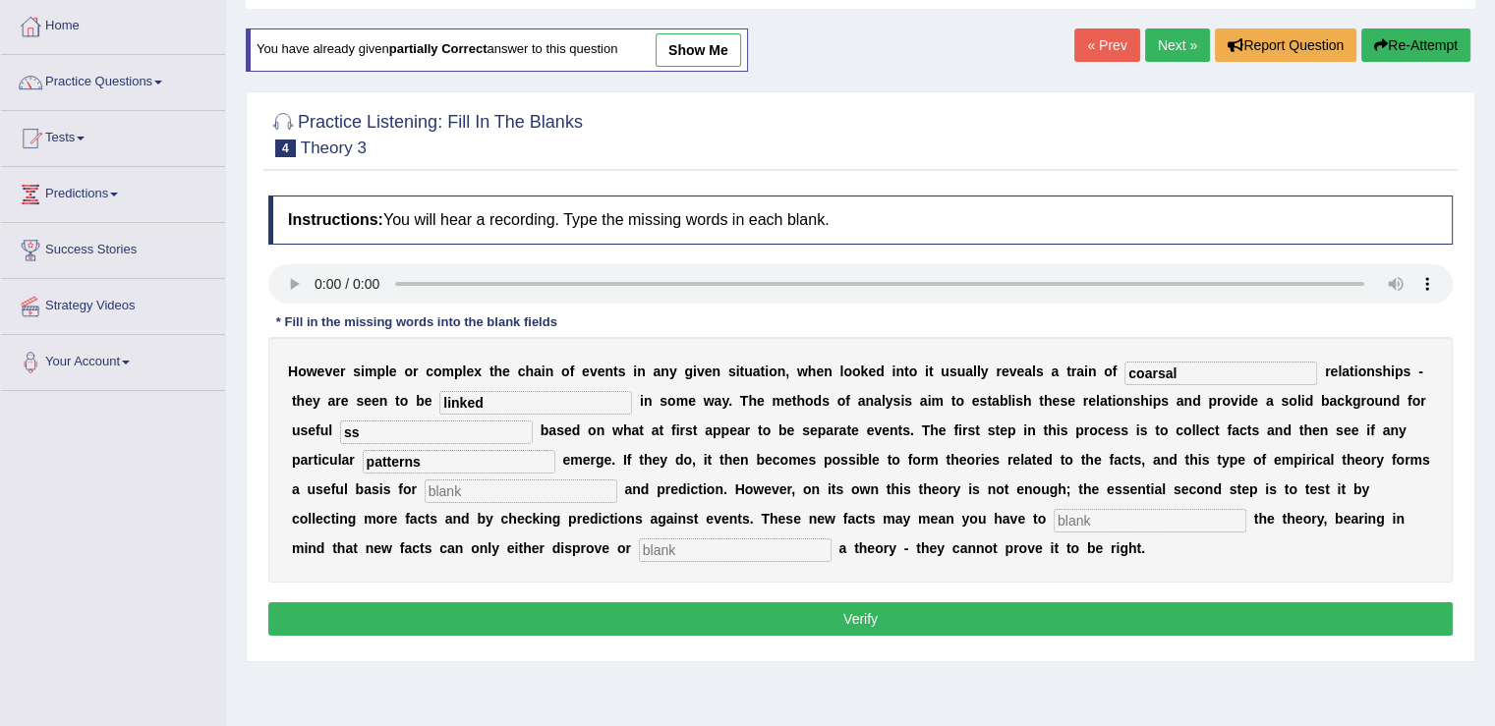
click at [458, 485] on input "text" at bounding box center [521, 492] width 193 height 24
type input "analysis"
click at [1124, 518] on input "text" at bounding box center [1150, 521] width 193 height 24
type input "modify"
click at [759, 546] on input "text" at bounding box center [735, 551] width 193 height 24
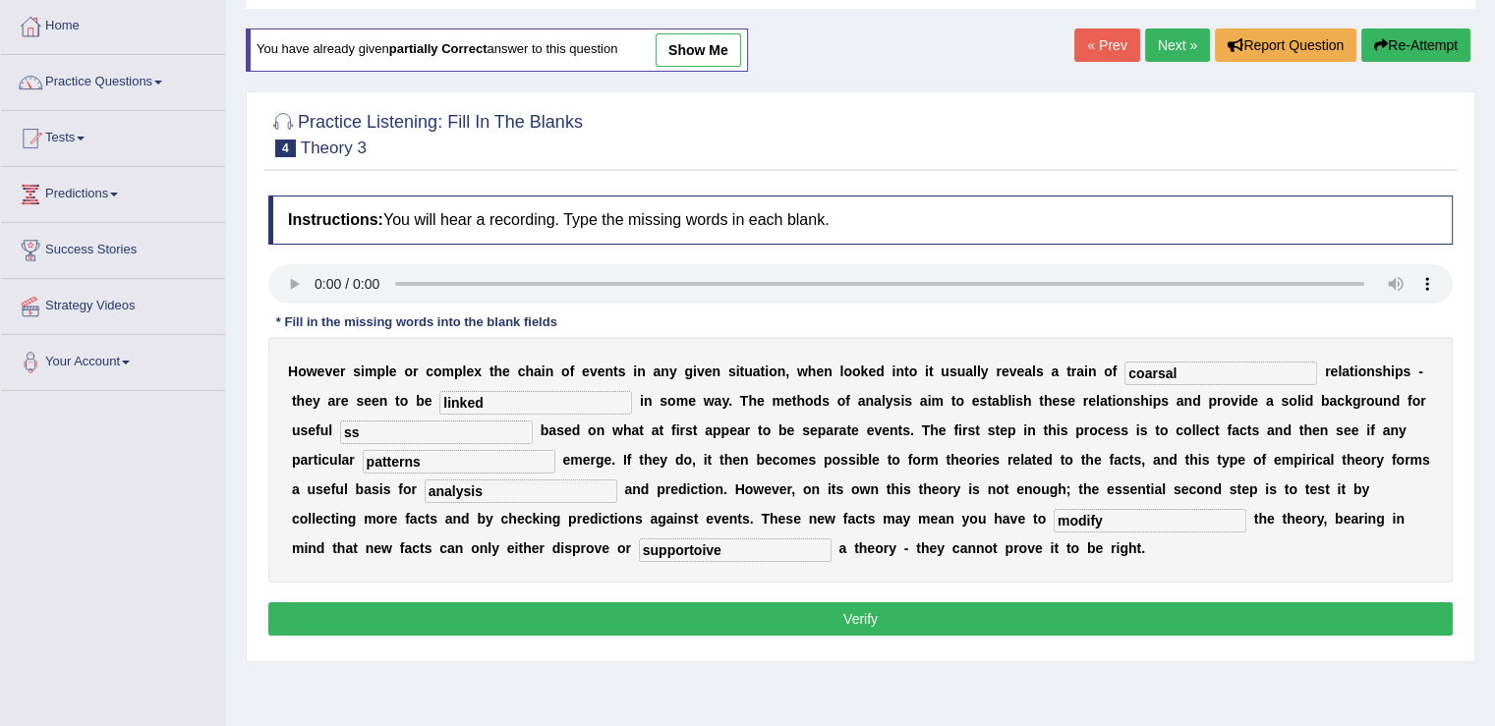
click at [698, 547] on input "supportoive" at bounding box center [735, 551] width 193 height 24
type input "supportive"
click at [956, 615] on button "Verify" at bounding box center [860, 619] width 1184 height 33
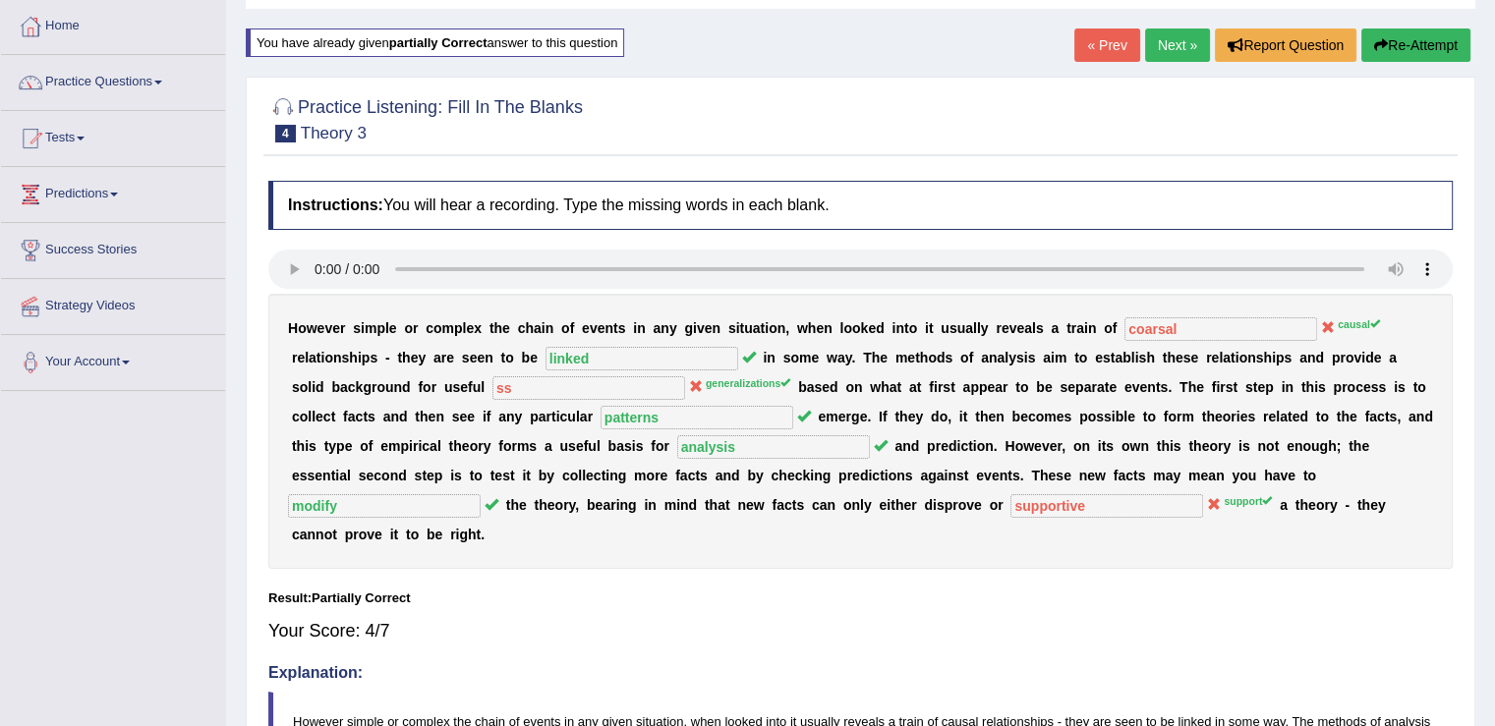
click at [84, 137] on span at bounding box center [81, 139] width 8 height 4
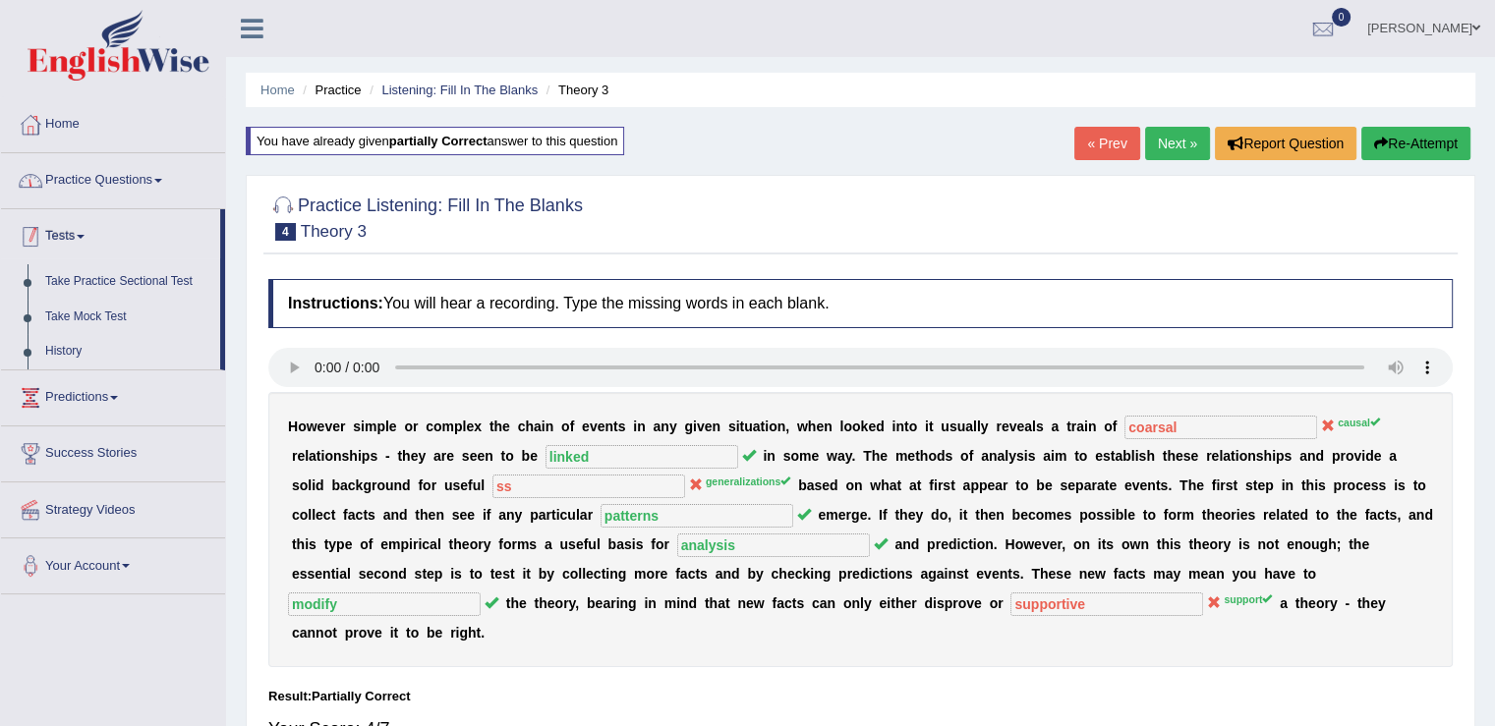
scroll to position [197, 0]
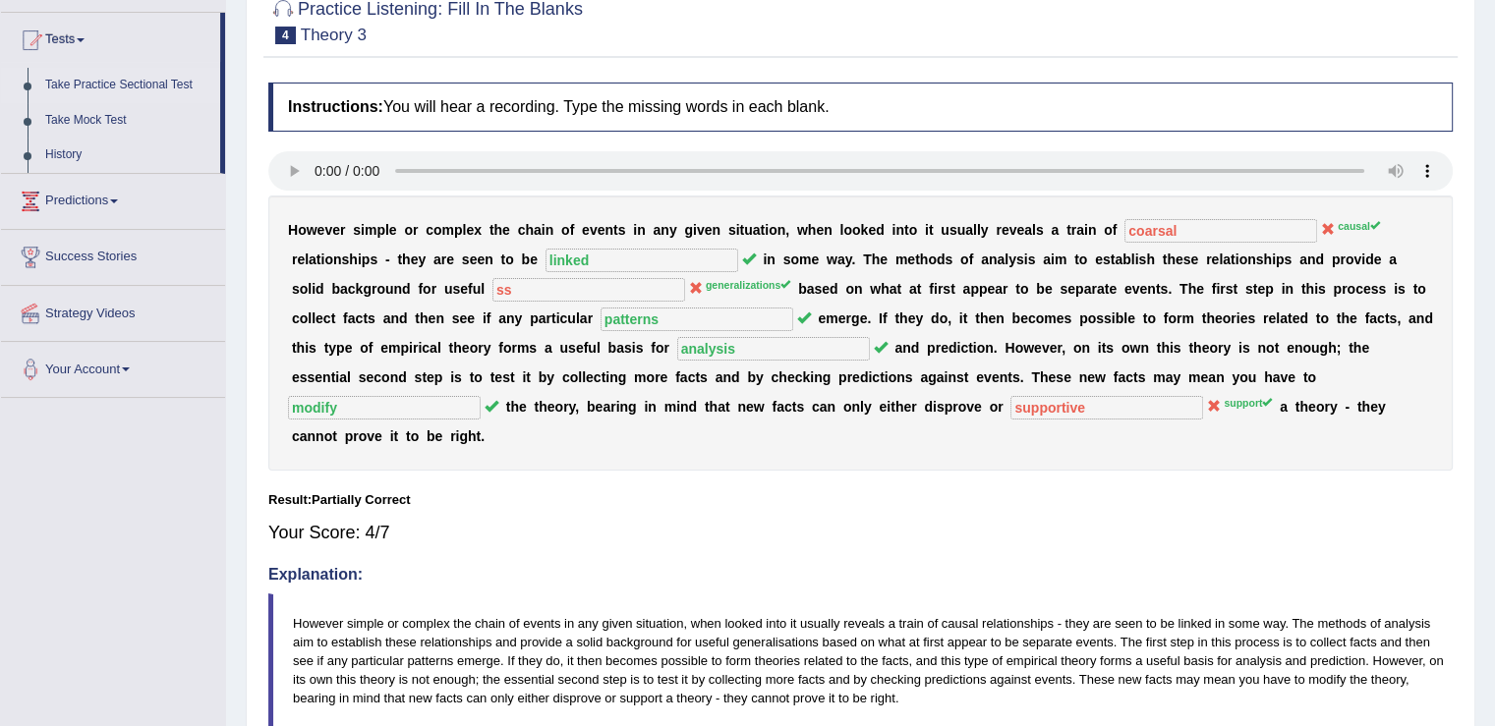
click at [139, 83] on link "Take Practice Sectional Test" at bounding box center [128, 85] width 184 height 35
